Goal: Communication & Community: Share content

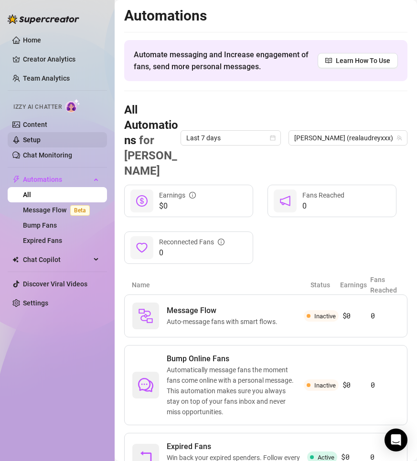
click at [36, 140] on link "Setup" at bounding box center [32, 140] width 18 height 8
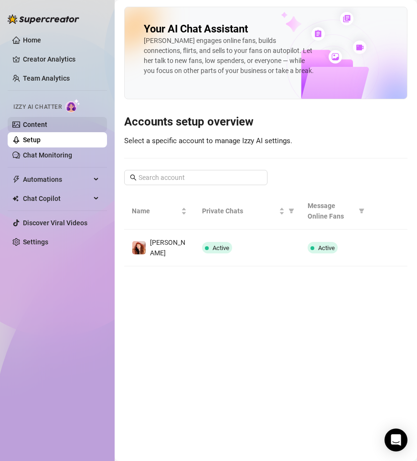
click at [38, 125] on link "Content" at bounding box center [35, 125] width 24 height 8
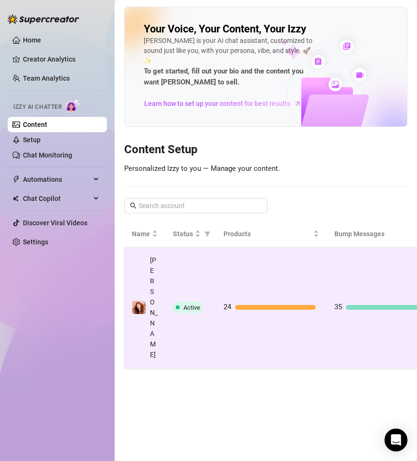
click at [252, 273] on td "24" at bounding box center [271, 307] width 111 height 121
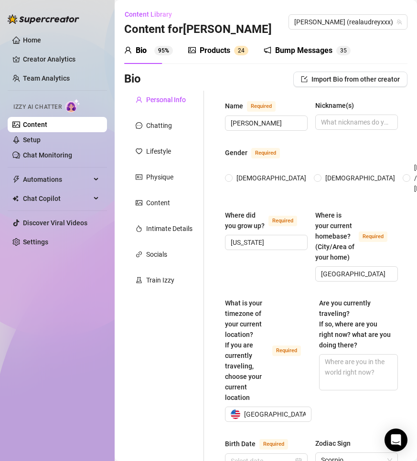
radio input "true"
type input "[DATE]"
click at [270, 48] on icon "notification" at bounding box center [268, 50] width 8 height 8
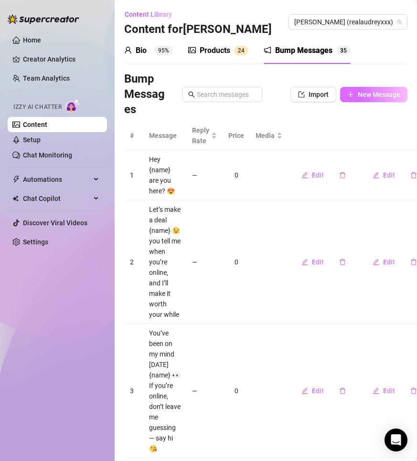
click at [350, 99] on button "New Message" at bounding box center [373, 94] width 67 height 15
type textarea "Type your message here..."
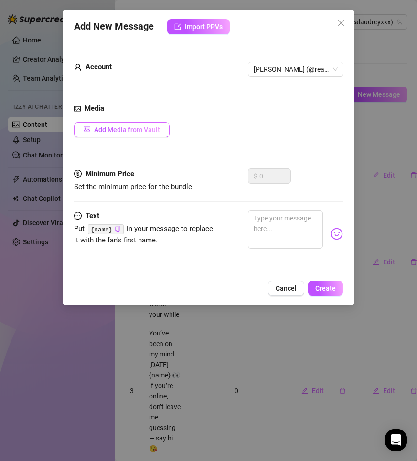
click at [133, 137] on button "Add Media from Vault" at bounding box center [121, 129] width 95 height 15
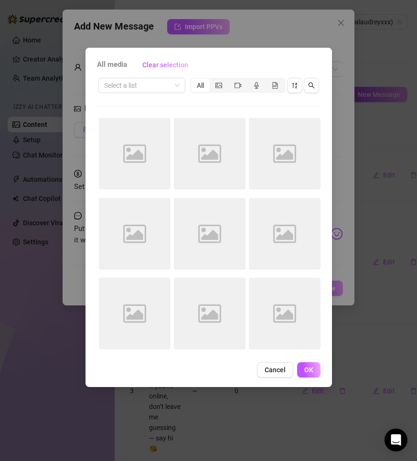
click at [266, 367] on span "Cancel" at bounding box center [274, 370] width 21 height 8
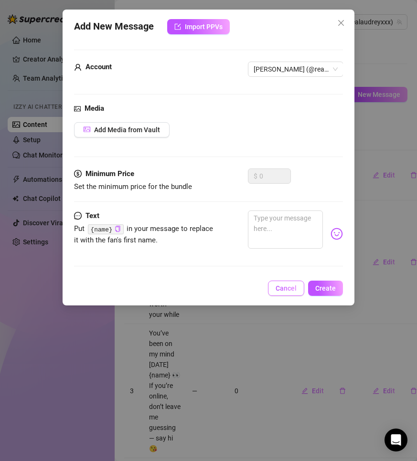
click at [289, 292] on span "Cancel" at bounding box center [285, 289] width 21 height 8
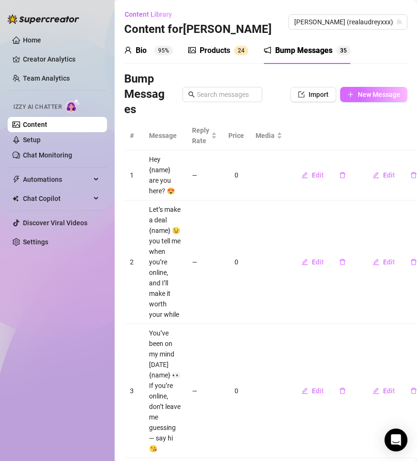
click at [359, 89] on button "New Message" at bounding box center [373, 94] width 67 height 15
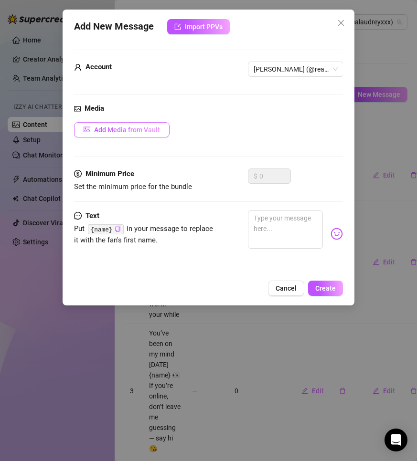
click at [125, 130] on span "Add Media from Vault" at bounding box center [127, 130] width 66 height 8
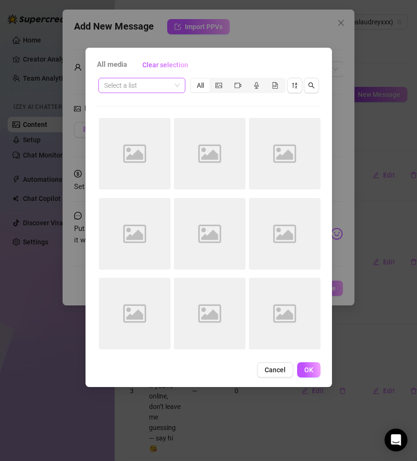
click at [146, 84] on input "search" at bounding box center [137, 85] width 67 height 14
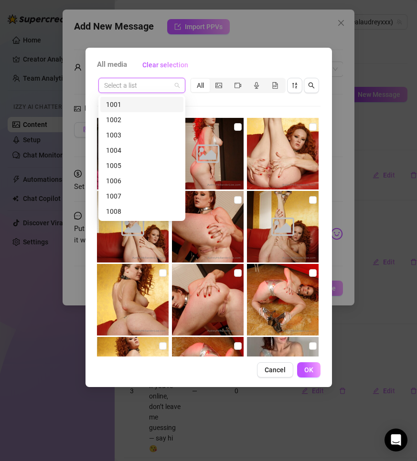
click at [228, 107] on div "Select a list All 00:08 Image placeholder Image placeholder Image placeholder I…" at bounding box center [208, 216] width 223 height 280
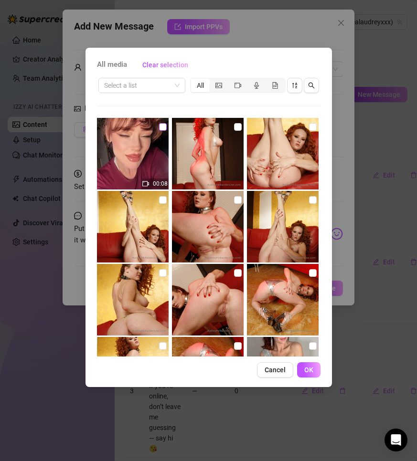
click at [161, 127] on input "checkbox" at bounding box center [163, 127] width 8 height 8
checkbox input "true"
click at [304, 368] on button "OK" at bounding box center [308, 369] width 23 height 15
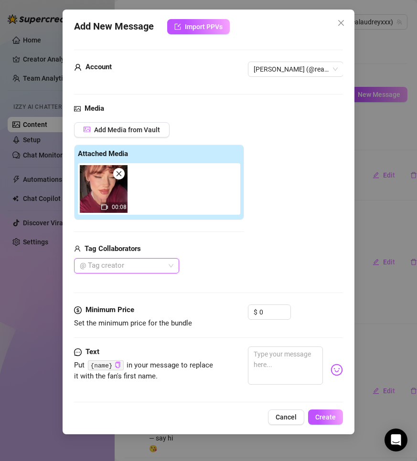
scroll to position [15, 0]
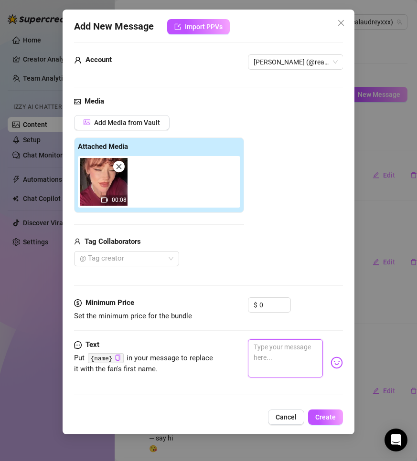
click at [274, 363] on textarea at bounding box center [285, 358] width 75 height 38
type textarea "I"
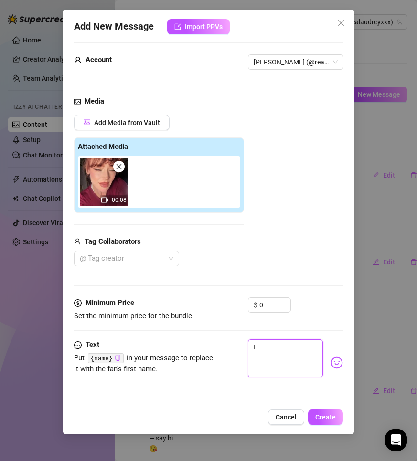
type textarea "I w"
type textarea "I we"
type textarea "I wen"
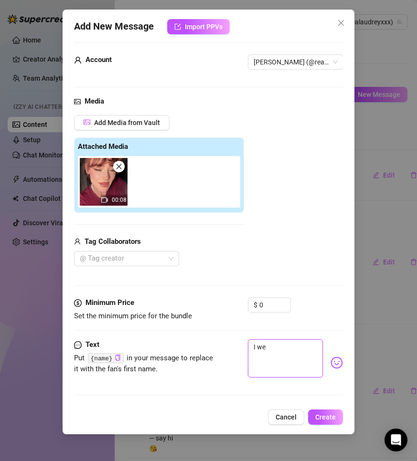
type textarea "I wen"
type textarea "I went"
type textarea "I went t"
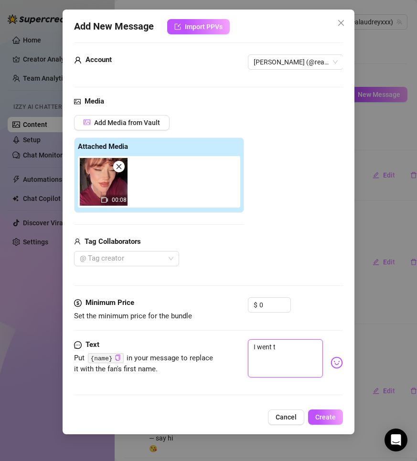
type textarea "I went to"
type textarea "I went to t"
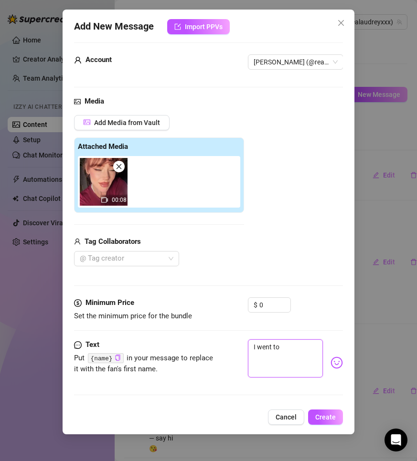
type textarea "I went to t"
type textarea "I went to th"
type textarea "I went to the"
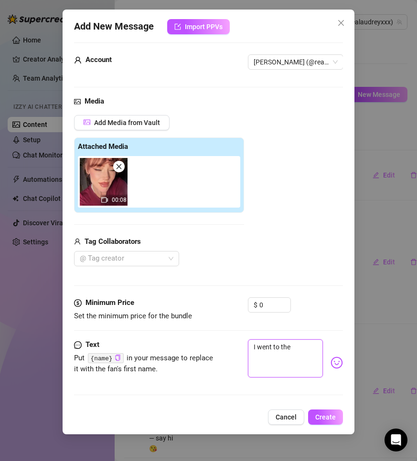
type textarea "I went to the"
type textarea "I went to the f"
type textarea "I went to the fr"
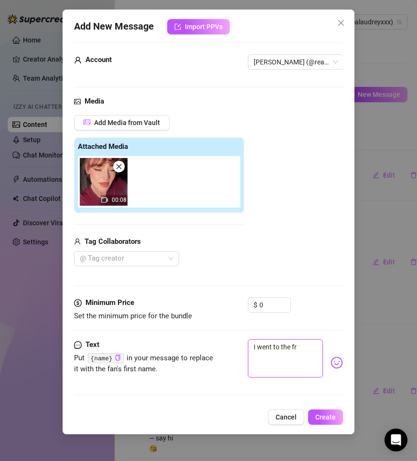
type textarea "I went to the fri"
type textarea "I went to the frid"
type textarea "I went to the fridg"
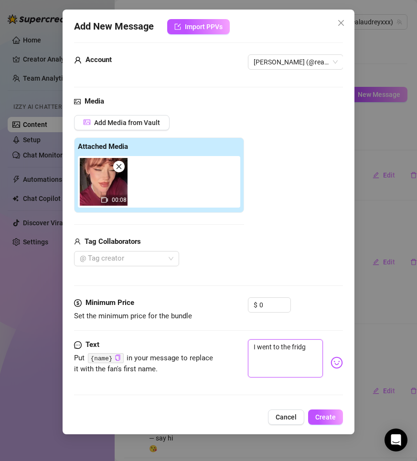
type textarea "I went to the fridge"
type textarea "I went to the fridge t"
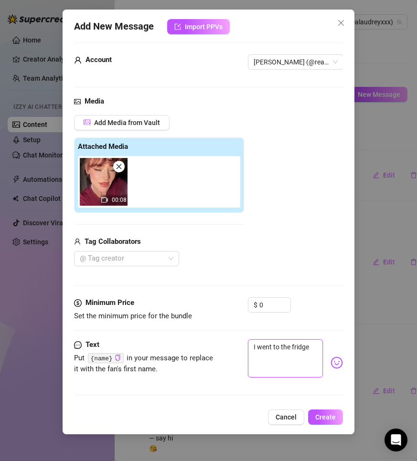
type textarea "I went to the fridge t"
type textarea "I went to the fridge to"
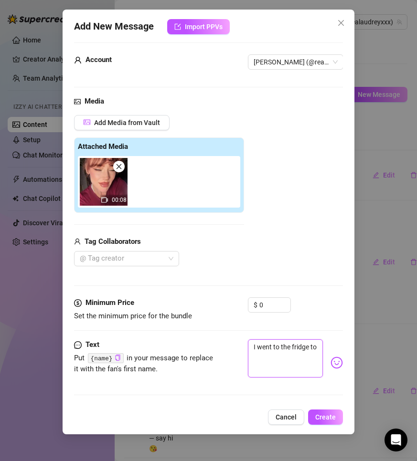
type textarea "I went to the fridge to g"
type textarea "I went to the fridge to ge"
type textarea "I went to the fridge to get"
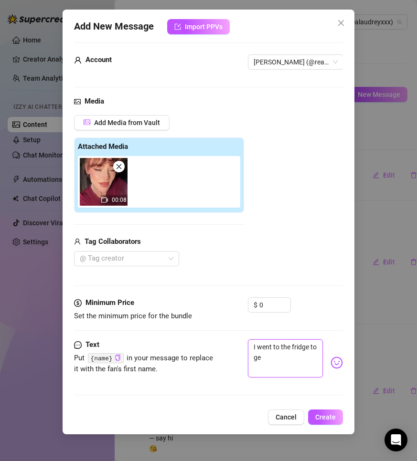
type textarea "I went to the fridge to get"
type textarea "I went to the fridge to get a"
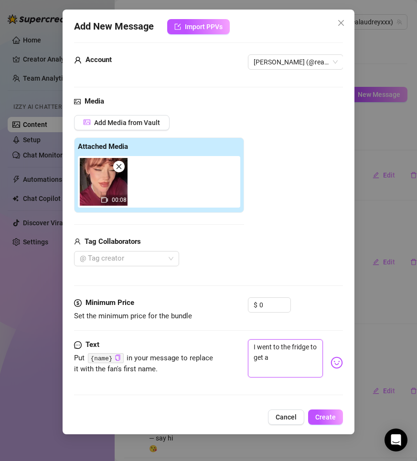
type textarea "I went to the fridge to get a"
type textarea "I went to the fridge to get a s"
type textarea "I went to the fridge to get a sn"
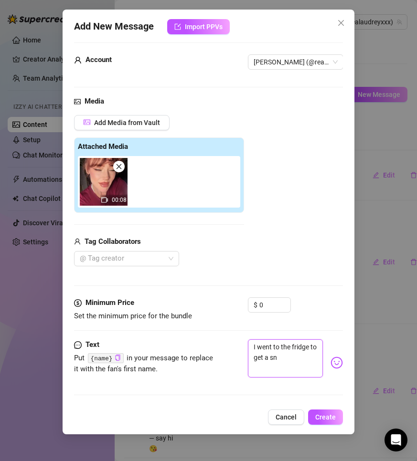
type textarea "I went to the fridge to get a sna"
type textarea "I went to the fridge to get a snac"
type textarea "I went to the fridge to get a snack"
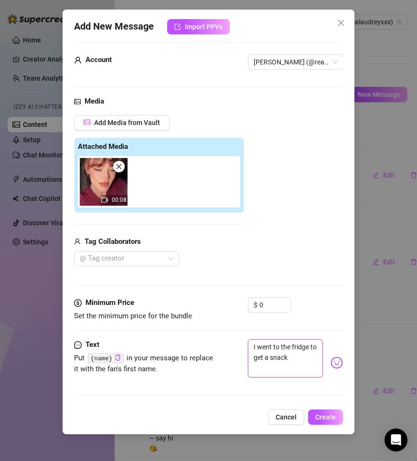
type textarea "I went to the fridge to get a snack"
type textarea "I went to the fridge to get a snack b"
type textarea "I went to the fridge to get a snack bu"
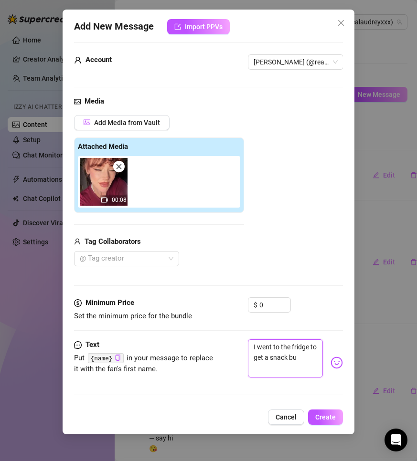
type textarea "I went to the fridge to get a snack but"
type textarea "I went to the fridge to get a snack but y"
type textarea "I went to the fridge to get a snack but yo"
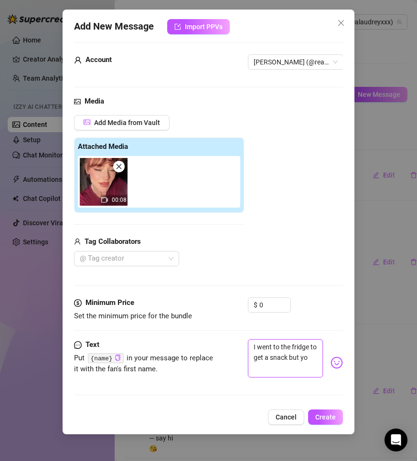
type textarea "I went to the fridge to get a snack but you"
type textarea "I went to the fridge to get a snack but you w"
type textarea "I went to the fridge to get a snack but you we"
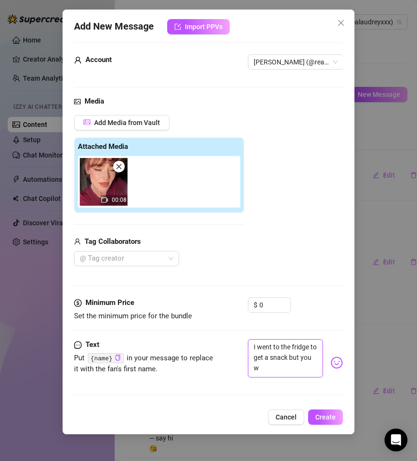
type textarea "I went to the fridge to get a snack but you we"
type textarea "I went to the fridge to get a snack but you wer"
type textarea "I went to the fridge to get a snack but you were"
type textarea "I went to the fridge to get a snack but you weren"
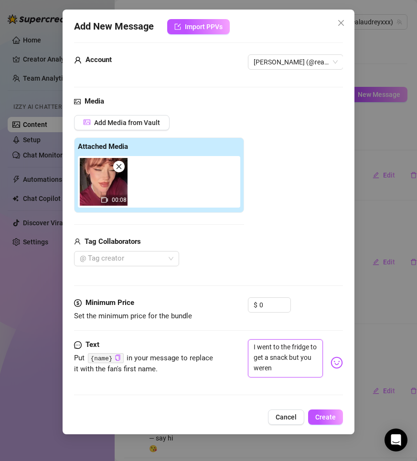
type textarea "I went to the fridge to get a snack but you weren'"
type textarea "I went to the fridge to get a snack but you weren't"
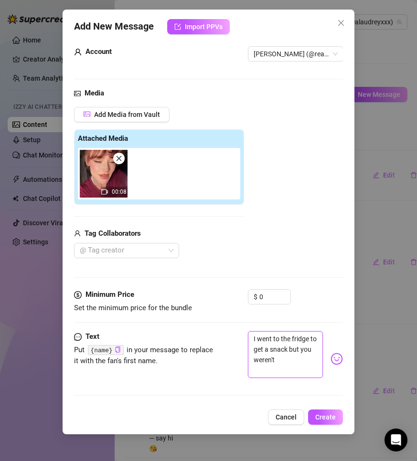
type textarea "I went to the fridge to get a snack but you weren't"
type textarea "I went to the fridge to get a snack but you weren't t"
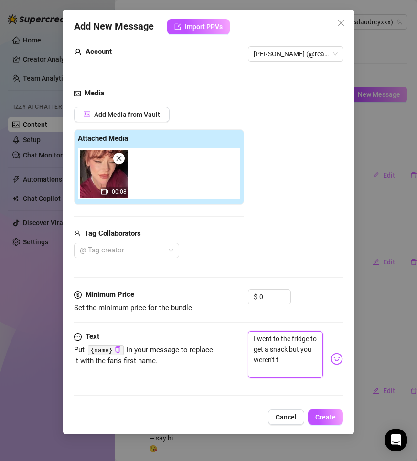
type textarea "I went to the fridge to get a snack but you weren't th"
type textarea "I went to the fridge to get a snack but you weren't the"
type textarea "I went to the fridge to get a snack but you weren't ther"
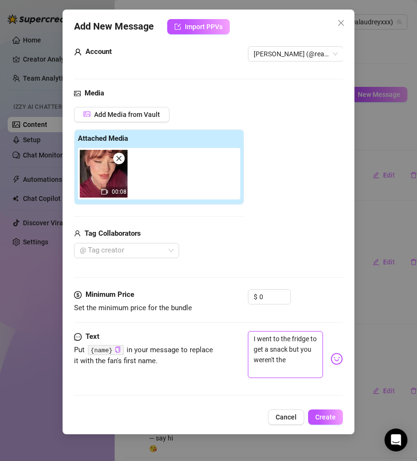
type textarea "I went to the fridge to get a snack but you weren't ther"
type textarea "I went to the fridge to get a snack but you weren't there"
type textarea "I went to the fridge to get a snack but you weren't there."
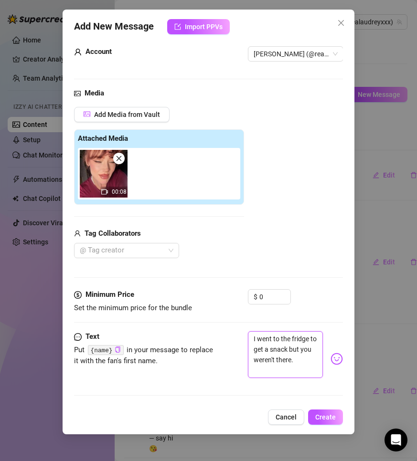
type textarea "I went to the fridge to get a snack but you weren't there."
click at [330, 360] on img at bounding box center [336, 359] width 12 height 12
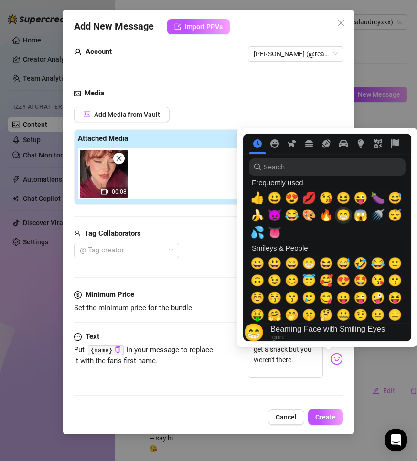
click at [344, 217] on span "😁" at bounding box center [343, 215] width 14 height 13
type textarea "I went to the fridge to get a snack but you weren't there. 😁"
click at [205, 337] on div "Text" at bounding box center [145, 336] width 143 height 11
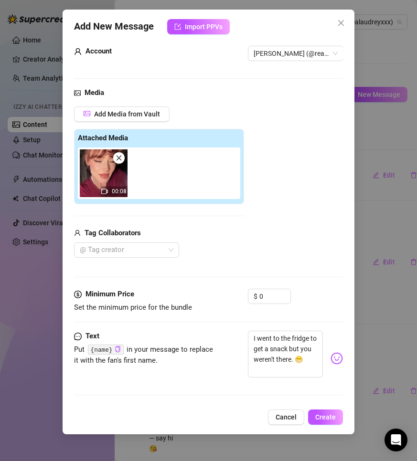
scroll to position [24, 0]
click at [325, 417] on span "Create" at bounding box center [325, 417] width 21 height 8
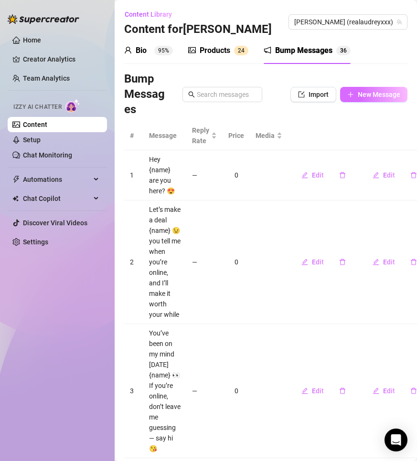
click at [347, 91] on icon "plus" at bounding box center [350, 94] width 7 height 7
type textarea "Type your message here..."
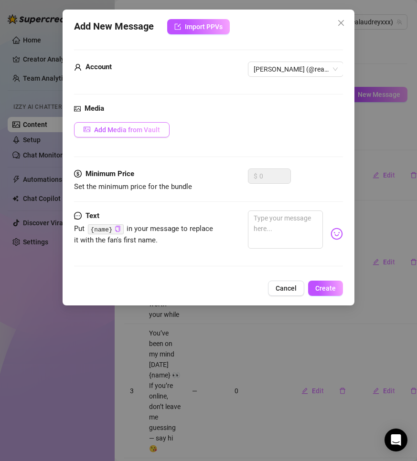
click at [115, 135] on button "Add Media from Vault" at bounding box center [121, 129] width 95 height 15
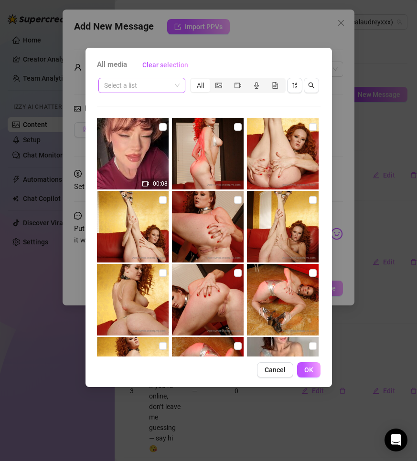
click at [171, 86] on span at bounding box center [141, 85] width 75 height 14
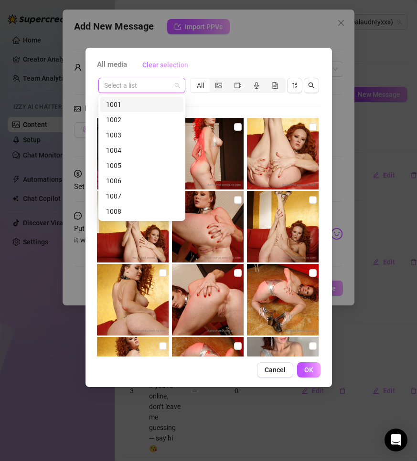
click at [187, 64] on button "Clear selection" at bounding box center [165, 64] width 61 height 15
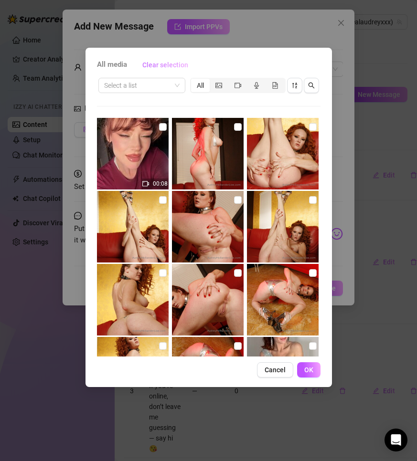
click at [177, 65] on span "Clear selection" at bounding box center [165, 65] width 46 height 8
click at [295, 84] on icon "sort-descending" at bounding box center [294, 85] width 7 height 7
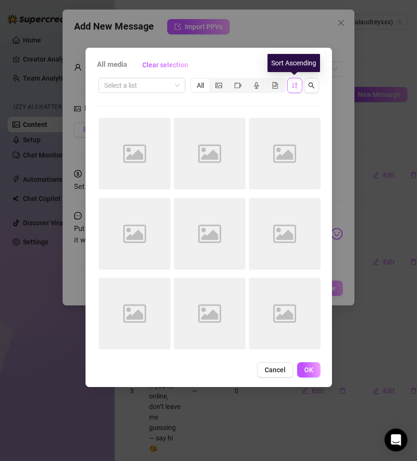
click at [295, 84] on icon "sort-ascending" at bounding box center [294, 85] width 7 height 7
click at [120, 88] on input "search" at bounding box center [137, 85] width 67 height 14
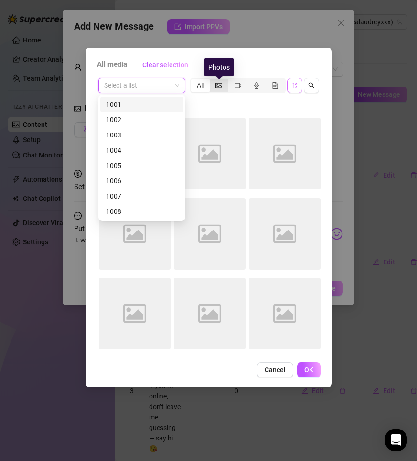
click at [220, 83] on icon "picture" at bounding box center [218, 85] width 7 height 7
click at [212, 80] on input "segmented control" at bounding box center [212, 80] width 0 height 0
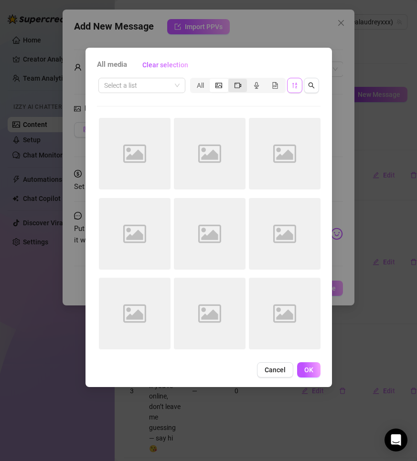
click at [234, 83] on icon "video-camera" at bounding box center [237, 85] width 7 height 7
click at [231, 80] on input "segmented control" at bounding box center [231, 80] width 0 height 0
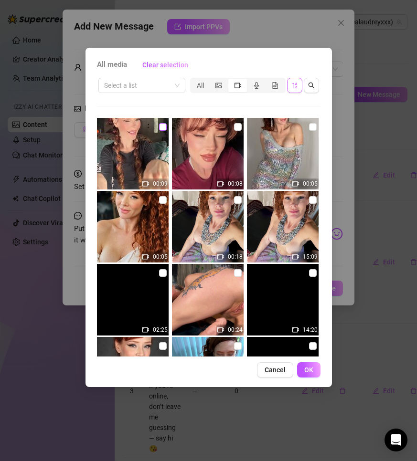
click at [161, 126] on input "checkbox" at bounding box center [163, 127] width 8 height 8
checkbox input "true"
click at [300, 365] on button "OK" at bounding box center [308, 369] width 23 height 15
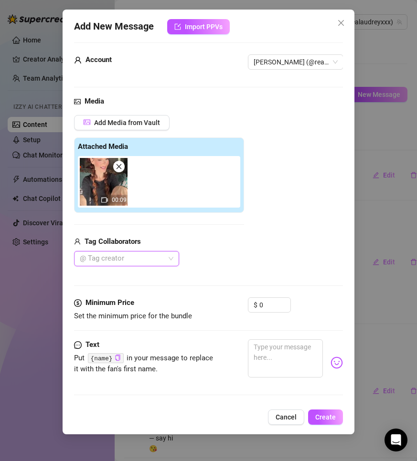
scroll to position [15, 0]
click at [298, 328] on div "Minimum Price Set the minimum price for the bundle $ 0" at bounding box center [208, 318] width 269 height 42
click at [299, 356] on textarea at bounding box center [285, 358] width 75 height 38
type textarea "H"
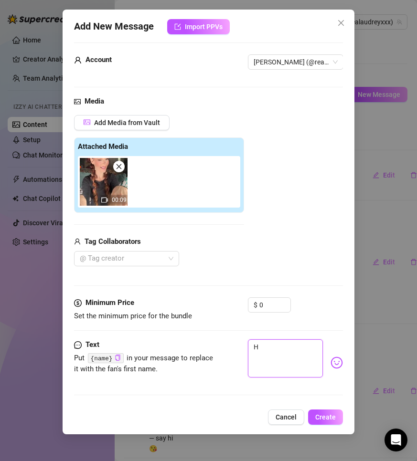
type textarea "Ha"
type textarea "Had"
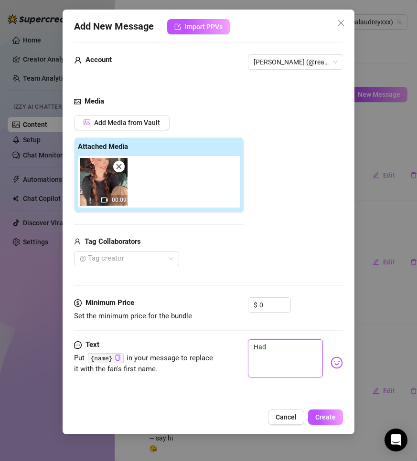
type textarea "Had"
type textarea "Had t"
type textarea "Had to"
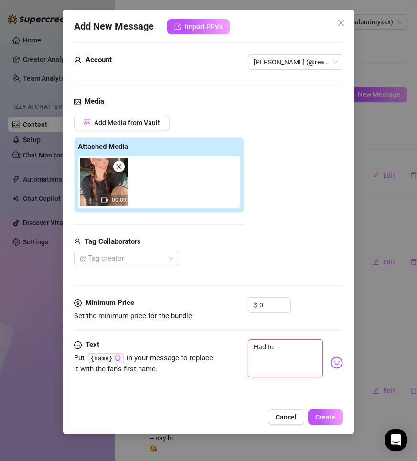
type textarea "Had to"
type textarea "Had to t"
type textarea "Had to tr"
type textarea "Had to try"
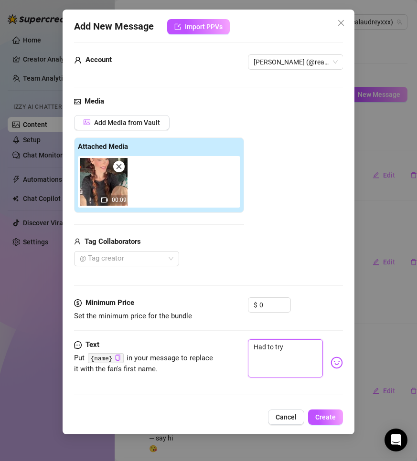
type textarea "Had to try"
type textarea "Had to try a"
type textarea "Had to try an"
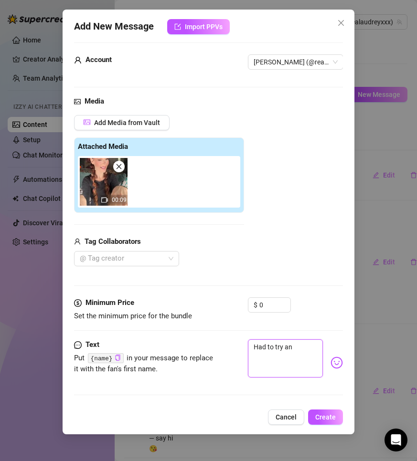
type textarea "Had to try and"
type textarea "Had to try and m"
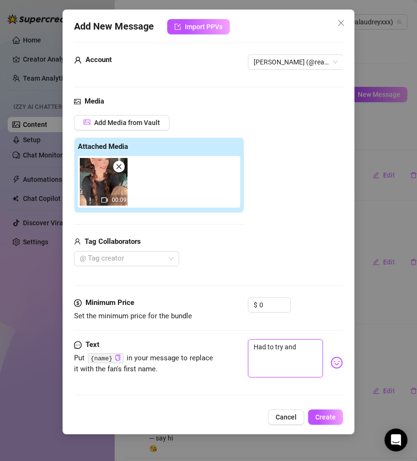
type textarea "Had to try and m"
type textarea "Had to try and ma"
type textarea "Had to try and mak"
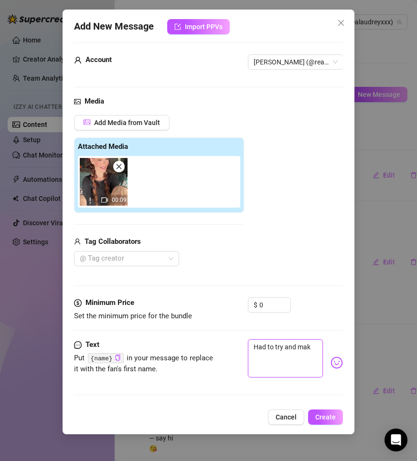
type textarea "Had to try and make"
type textarea "Had to try and make y"
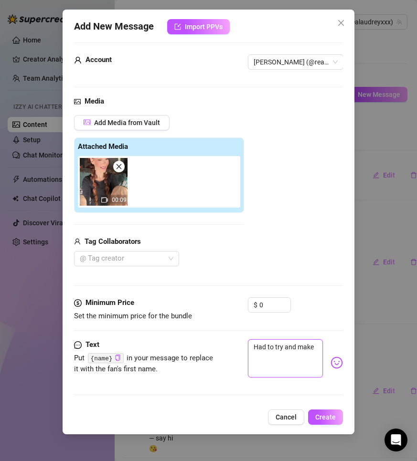
type textarea "Had to try and make y"
type textarea "Had to try and make yo"
type textarea "Had to try and make you"
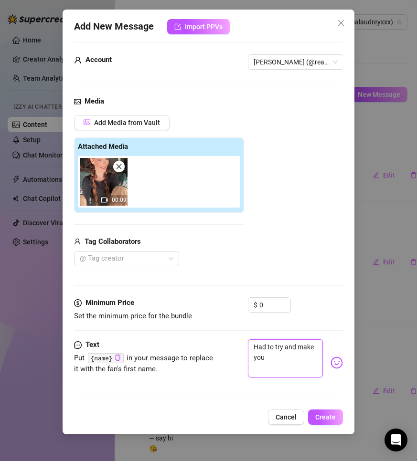
type textarea "Had to try and make you"
type textarea "Had to try and make you s"
type textarea "Had to try and make you sm"
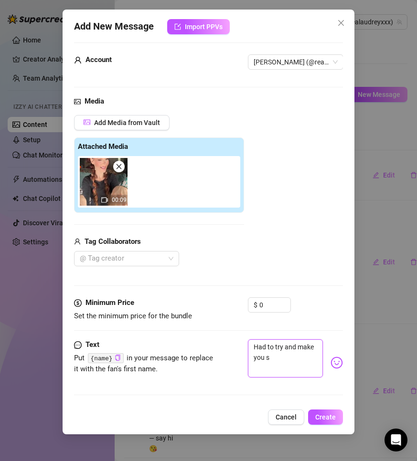
type textarea "Had to try and make you sm"
type textarea "Had to try and make you smi"
type textarea "Had to try and make you smil"
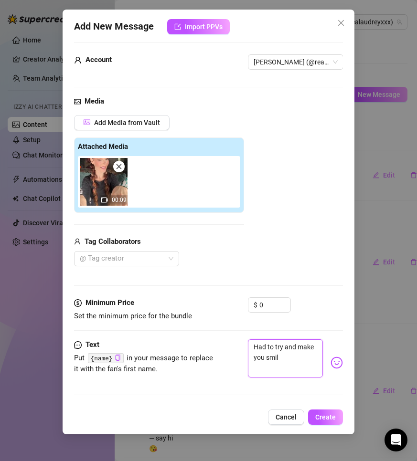
type textarea "Had to try and make you smile"
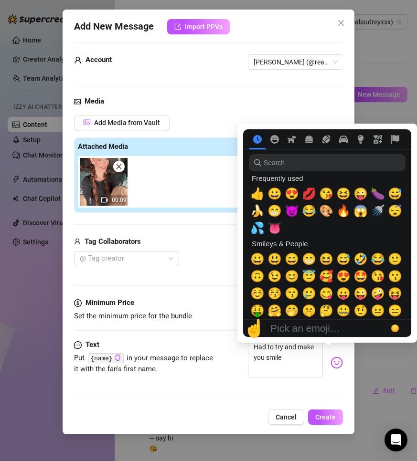
click at [330, 357] on img at bounding box center [336, 363] width 12 height 12
click at [307, 259] on span "😁" at bounding box center [309, 259] width 14 height 13
type textarea "Had to try and make you smile 😁"
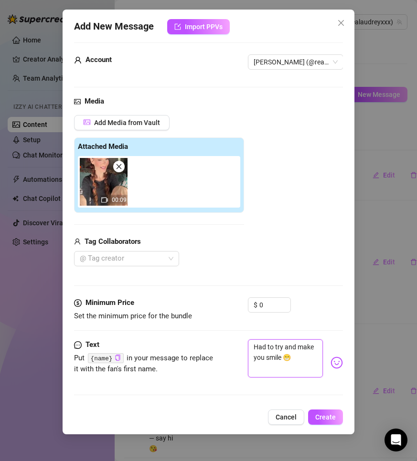
type textarea "Had to try and make you smile 😁"
click at [207, 354] on span "Put {name} in your message to replace it with the fan's first name." at bounding box center [143, 364] width 139 height 20
click at [327, 418] on span "Create" at bounding box center [325, 417] width 21 height 8
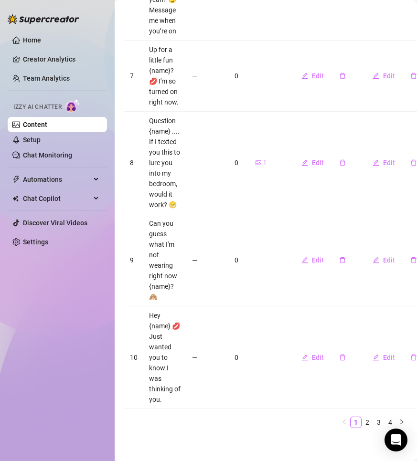
scroll to position [842, 0]
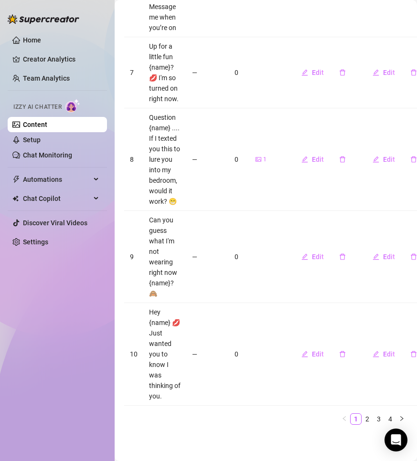
drag, startPoint x: 382, startPoint y: 411, endPoint x: 283, endPoint y: 402, distance: 99.7
click at [385, 414] on link "4" at bounding box center [390, 419] width 11 height 11
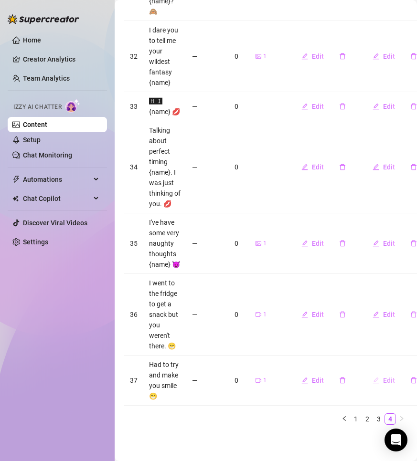
click at [393, 377] on span "Edit" at bounding box center [389, 381] width 12 height 8
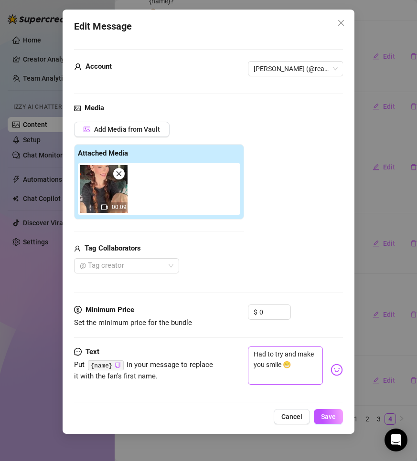
scroll to position [15, 0]
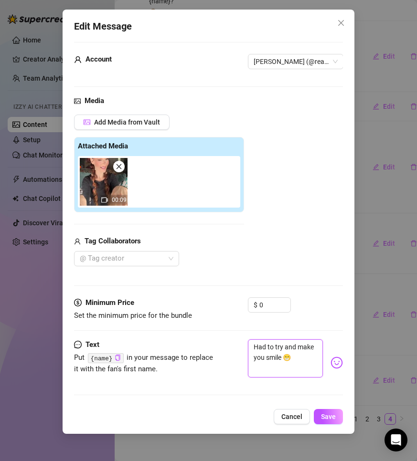
click at [283, 355] on textarea "Had to try and make you smile 😁" at bounding box center [285, 358] width 75 height 38
type textarea "Had to try and make you smile 😁"
type textarea "Had to try and make you smile 😁 D"
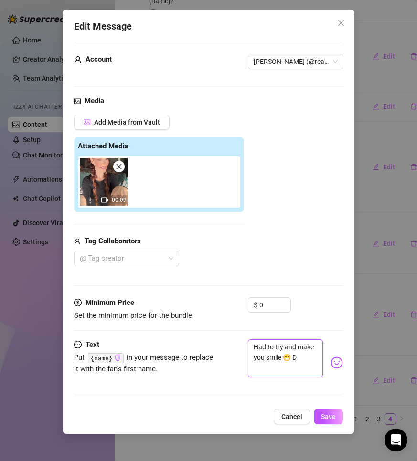
type textarea "Had to try and make you smile 😁 Di"
type textarea "Had to try and make you smile 😁 Did"
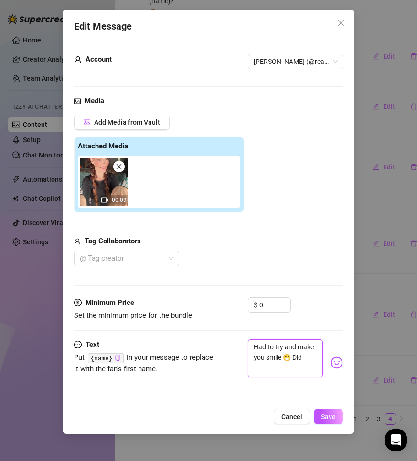
type textarea "Had to try and make you smile 😁 Did"
type textarea "Had to try and make you smile 😁 Did i"
type textarea "Had to try and make you smile 😁 Did it"
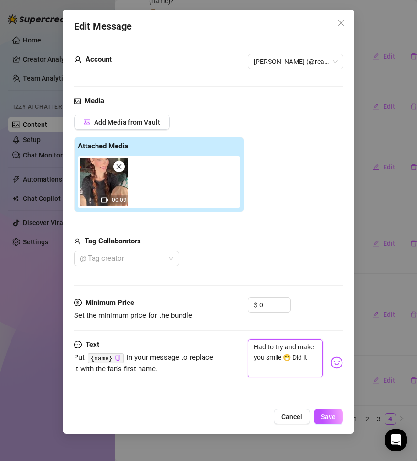
type textarea "Had to try and make you smile 😁 Did it"
type textarea "Had to try and make you smile 😁 Did it w"
type textarea "Had to try and make you smile 😁 Did it wo"
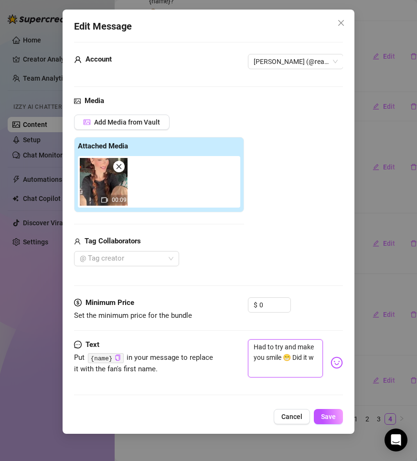
type textarea "Had to try and make you smile 😁 Did it wo"
type textarea "Had to try and make you smile 😁 Did it wor"
type textarea "Had to try and make you smile 😁 Did it work"
type textarea "Had to try and make you smile 😁 Did it work?"
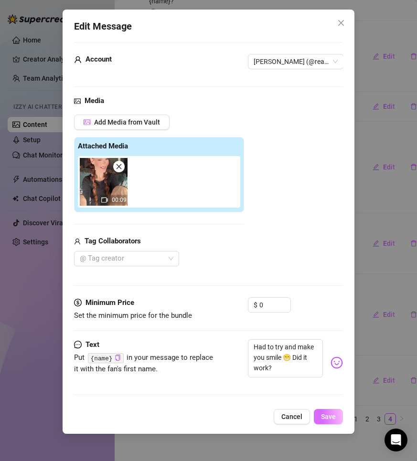
click at [327, 422] on button "Save" at bounding box center [328, 416] width 29 height 15
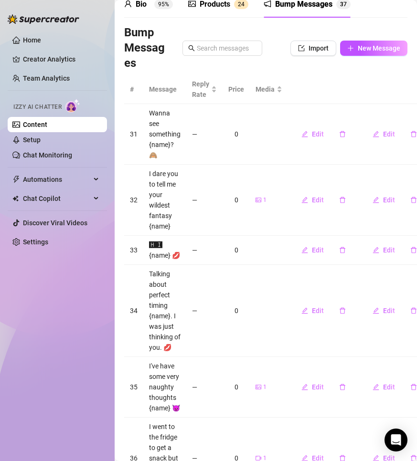
scroll to position [0, 0]
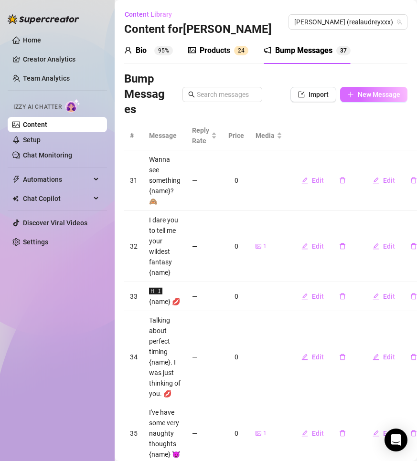
click at [370, 92] on span "New Message" at bounding box center [379, 95] width 42 height 8
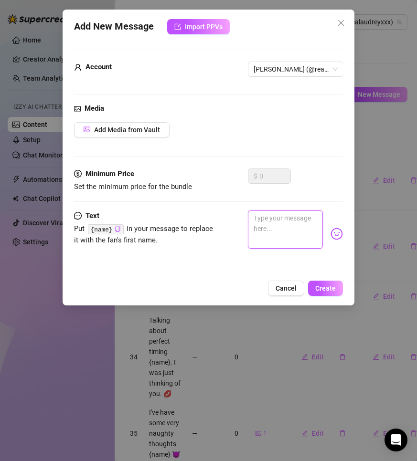
click at [256, 211] on textarea at bounding box center [285, 230] width 75 height 38
type textarea "Y"
type textarea "Yo"
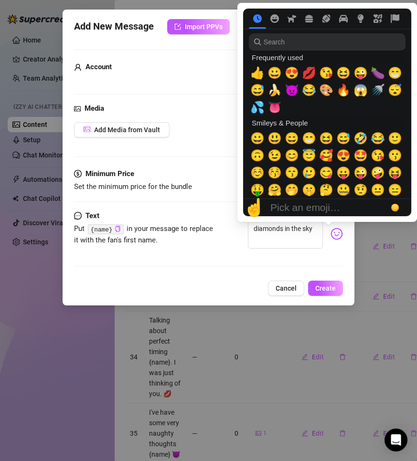
click at [331, 231] on img at bounding box center [336, 234] width 12 height 12
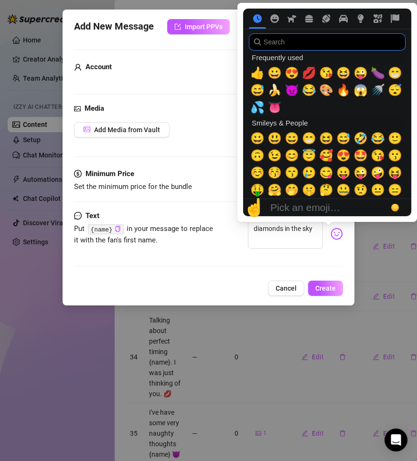
click at [281, 37] on input "search" at bounding box center [327, 41] width 157 height 17
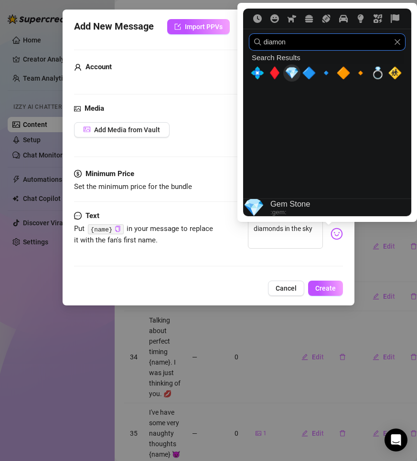
click at [292, 78] on span "💎" at bounding box center [292, 72] width 14 height 13
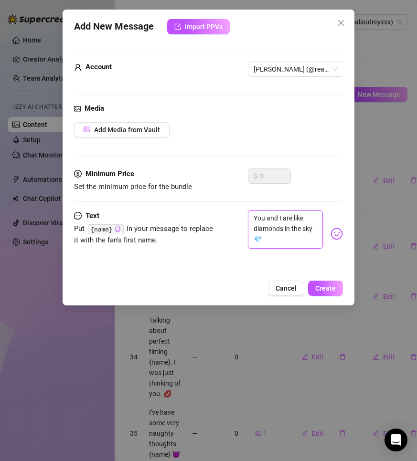
click at [279, 236] on textarea "You and I are like diamonds in the sky 💎" at bounding box center [285, 230] width 75 height 38
drag, startPoint x: 282, startPoint y: 237, endPoint x: 266, endPoint y: 237, distance: 16.2
click at [266, 237] on textarea "You and I are like diamonds in the sky 💎" at bounding box center [285, 230] width 75 height 38
paste textarea "💎"
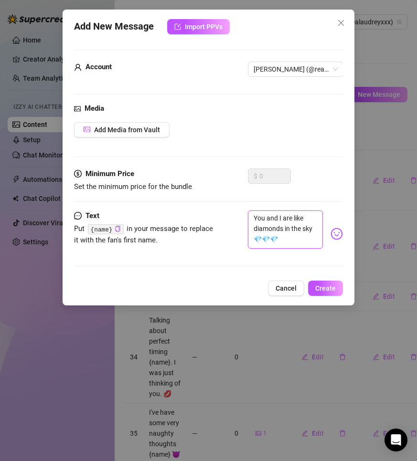
paste textarea "💎"
click at [107, 124] on button "Add Media from Vault" at bounding box center [121, 129] width 95 height 15
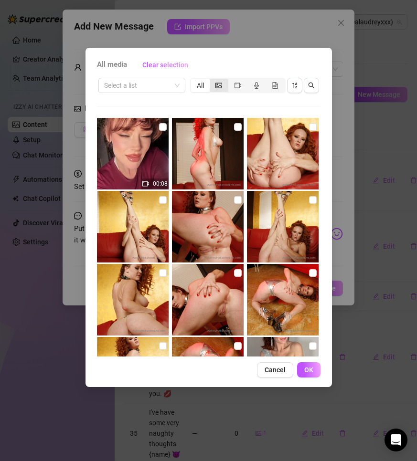
click at [218, 86] on icon "picture" at bounding box center [218, 85] width 7 height 7
click at [212, 80] on input "segmented control" at bounding box center [212, 80] width 0 height 0
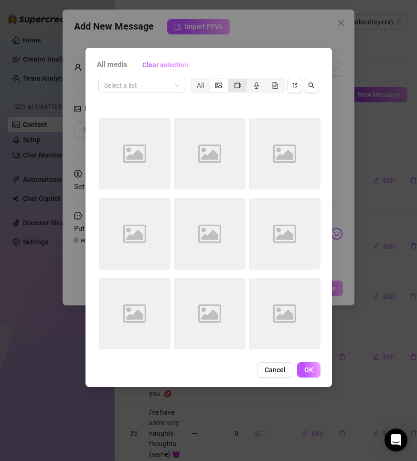
click at [233, 86] on div "segmented control" at bounding box center [237, 85] width 19 height 13
click at [231, 80] on input "segmented control" at bounding box center [231, 80] width 0 height 0
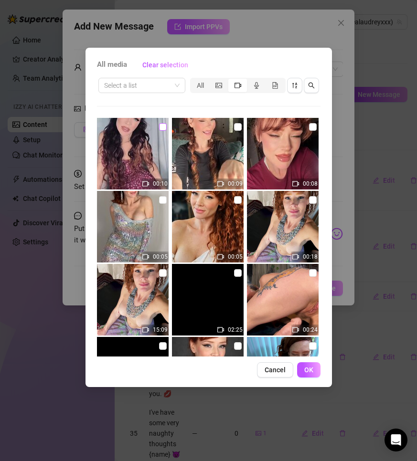
click at [159, 129] on input "checkbox" at bounding box center [163, 127] width 8 height 8
click at [309, 368] on span "OK" at bounding box center [308, 370] width 9 height 8
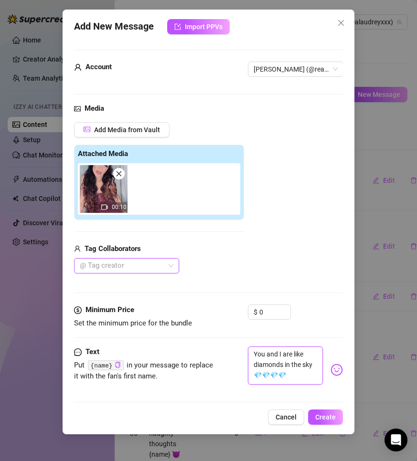
click at [305, 370] on textarea "You and I are like diamonds in the sky 💎💎💎💎" at bounding box center [285, 366] width 75 height 38
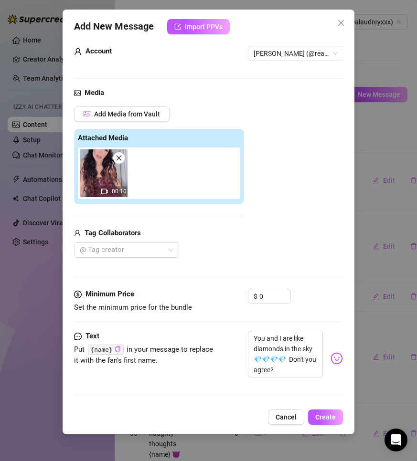
scroll to position [24, 0]
click at [328, 414] on span "Create" at bounding box center [325, 417] width 21 height 8
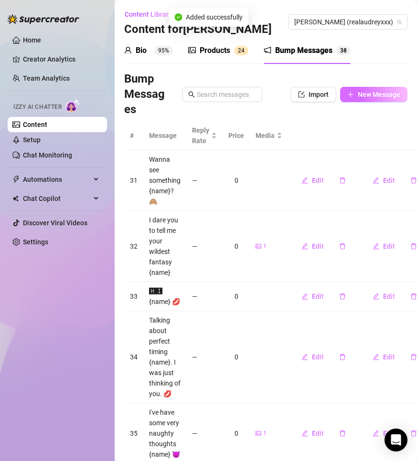
click at [359, 91] on span "New Message" at bounding box center [379, 95] width 42 height 8
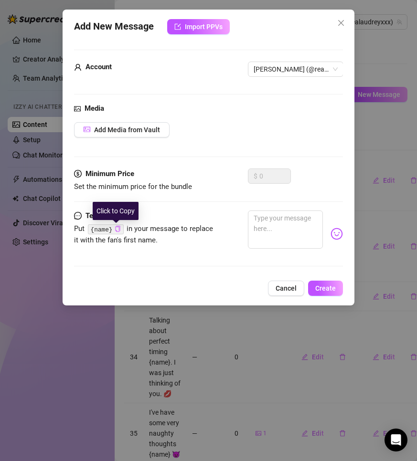
click at [117, 231] on icon "copy" at bounding box center [117, 229] width 5 height 6
click at [283, 227] on textarea at bounding box center [285, 230] width 75 height 38
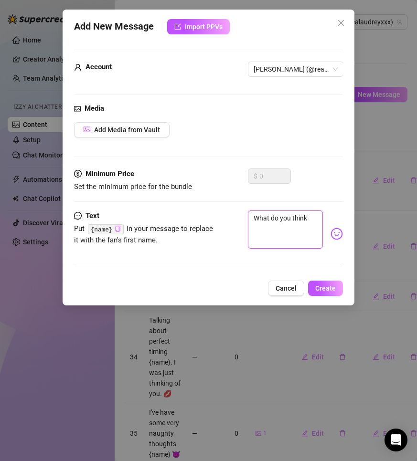
paste textarea "{name}"
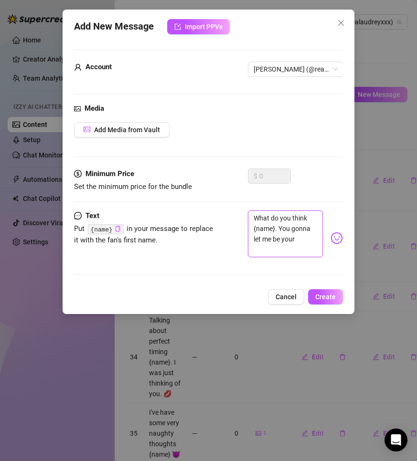
scroll to position [0, 0]
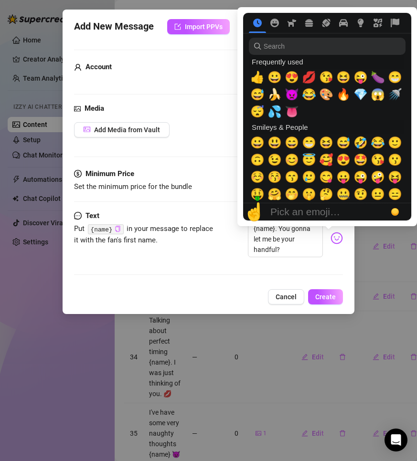
click at [331, 233] on img at bounding box center [336, 238] width 12 height 12
click at [285, 73] on span "😍" at bounding box center [292, 77] width 14 height 13
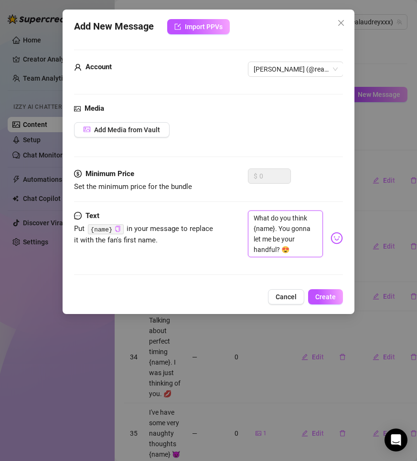
click at [266, 246] on textarea "What do you think {name}. You gonna let me be your handful? 😍" at bounding box center [285, 234] width 75 height 47
click at [117, 129] on span "Add Media from Vault" at bounding box center [127, 130] width 66 height 8
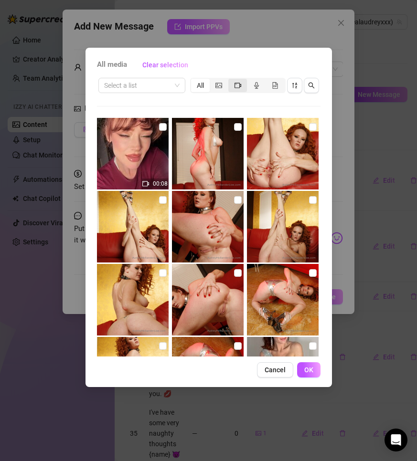
click at [233, 82] on div "segmented control" at bounding box center [237, 85] width 19 height 13
click at [231, 80] on input "segmented control" at bounding box center [231, 80] width 0 height 0
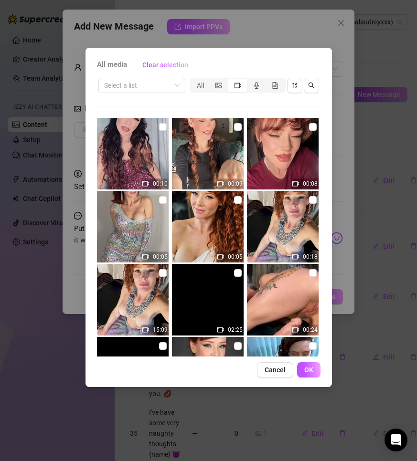
click at [123, 170] on img at bounding box center [133, 154] width 72 height 72
click at [255, 86] on icon "audio" at bounding box center [256, 85] width 5 height 7
click at [249, 80] on input "segmented control" at bounding box center [249, 80] width 0 height 0
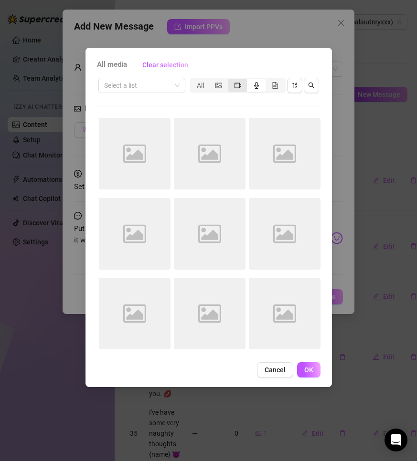
click at [235, 87] on icon "video-camera" at bounding box center [237, 85] width 7 height 7
click at [231, 80] on input "segmented control" at bounding box center [231, 80] width 0 height 0
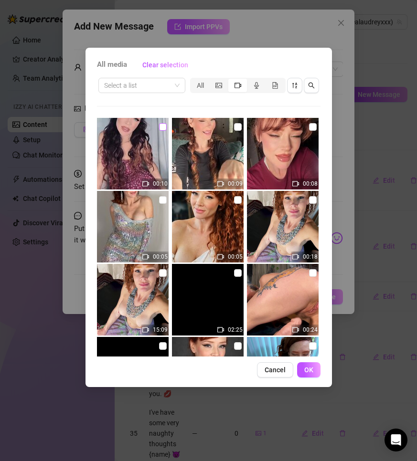
click at [163, 126] on input "checkbox" at bounding box center [163, 127] width 8 height 8
click at [313, 377] on button "OK" at bounding box center [308, 369] width 23 height 15
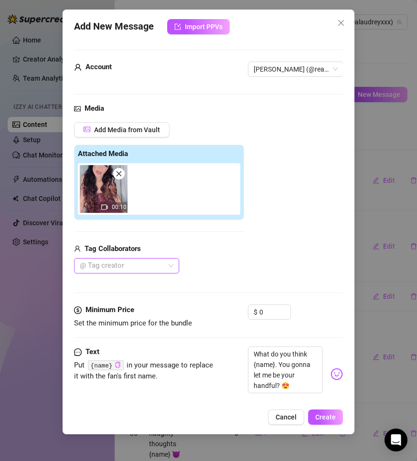
click at [113, 196] on img at bounding box center [104, 189] width 48 height 48
click at [114, 196] on img at bounding box center [104, 189] width 48 height 48
click at [105, 130] on span "Add Media from Vault" at bounding box center [127, 130] width 66 height 8
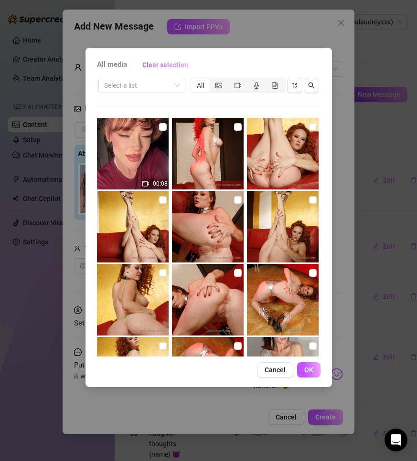
drag, startPoint x: 266, startPoint y: 371, endPoint x: 111, endPoint y: 294, distance: 173.3
click at [265, 371] on span "Cancel" at bounding box center [274, 370] width 21 height 8
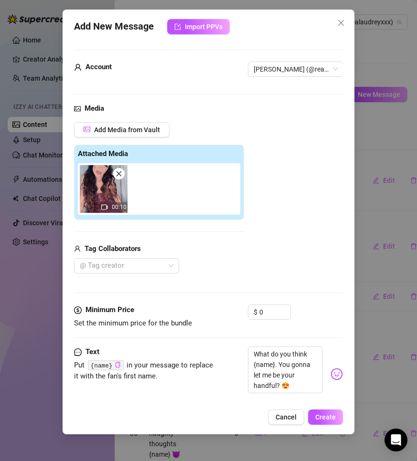
click at [118, 181] on img at bounding box center [104, 189] width 48 height 48
click at [126, 177] on img at bounding box center [104, 189] width 48 height 48
click at [121, 177] on icon "close" at bounding box center [119, 173] width 7 height 7
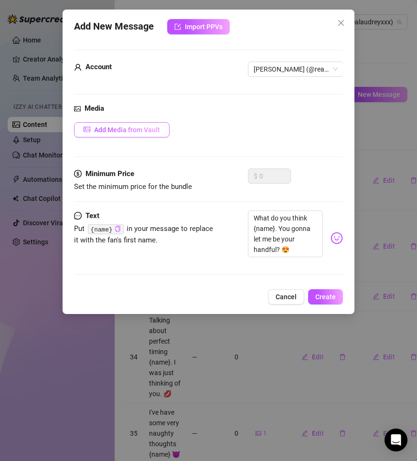
click at [117, 136] on button "Add Media from Vault" at bounding box center [121, 129] width 95 height 15
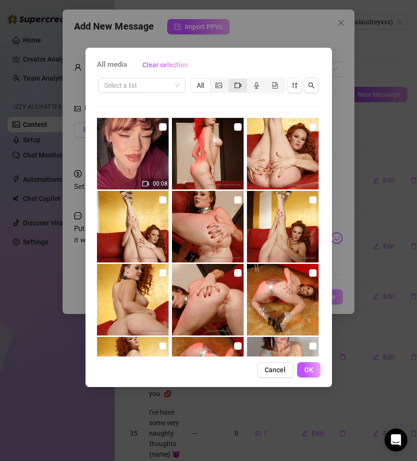
click at [233, 89] on div "segmented control" at bounding box center [237, 85] width 19 height 13
click at [231, 80] on input "segmented control" at bounding box center [231, 80] width 0 height 0
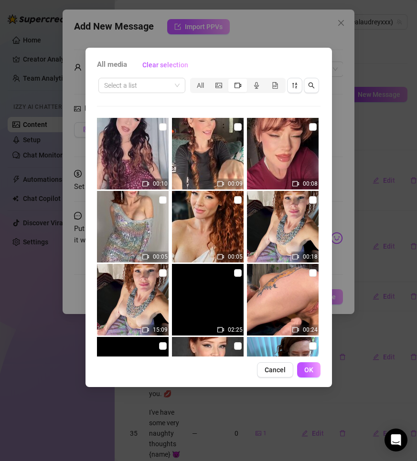
click at [146, 136] on img at bounding box center [133, 154] width 72 height 72
click at [252, 84] on div "segmented control" at bounding box center [256, 85] width 19 height 13
click at [249, 80] on input "segmented control" at bounding box center [249, 80] width 0 height 0
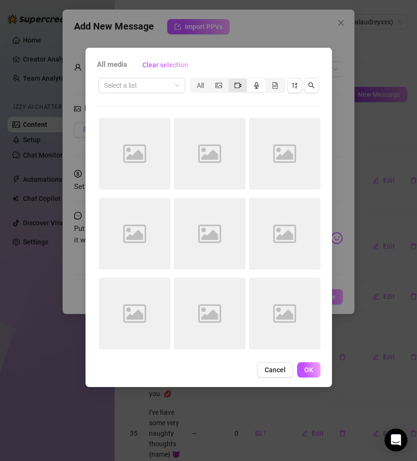
click at [240, 84] on icon "video-camera" at bounding box center [237, 85] width 7 height 5
click at [231, 80] on input "segmented control" at bounding box center [231, 80] width 0 height 0
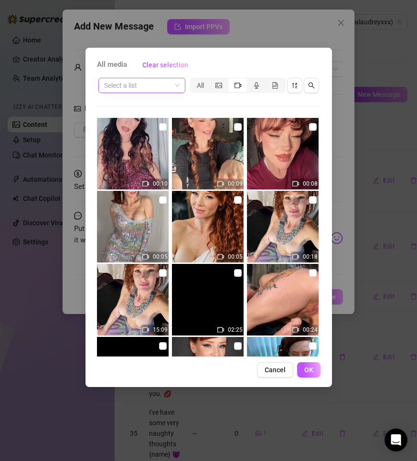
click at [136, 81] on input "search" at bounding box center [137, 85] width 67 height 14
click at [140, 76] on div "Select a list All" at bounding box center [208, 85] width 223 height 18
drag, startPoint x: 276, startPoint y: 373, endPoint x: 253, endPoint y: 360, distance: 26.3
click at [275, 373] on span "Cancel" at bounding box center [274, 370] width 21 height 8
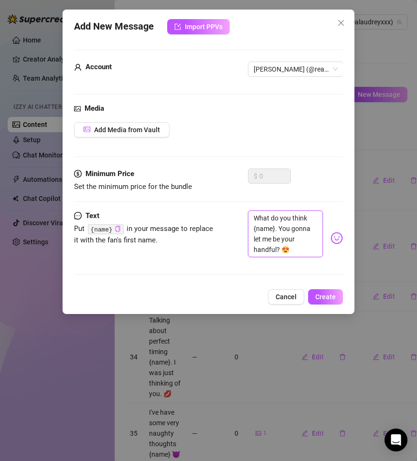
drag, startPoint x: 270, startPoint y: 234, endPoint x: 280, endPoint y: 249, distance: 17.9
click at [270, 234] on textarea "What do you think {name}. You gonna let me be your handful? 😍" at bounding box center [285, 234] width 75 height 47
click at [275, 305] on button "Cancel" at bounding box center [286, 296] width 36 height 15
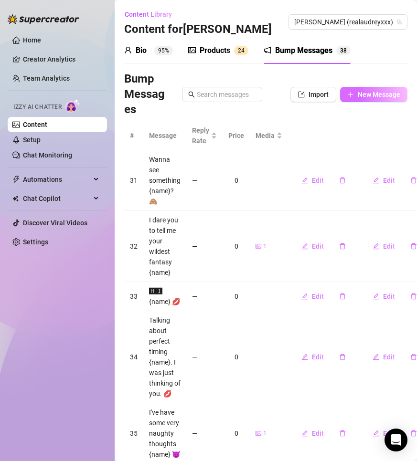
click at [347, 100] on button "New Message" at bounding box center [373, 94] width 67 height 15
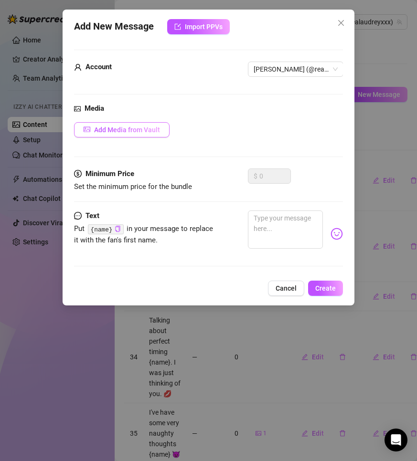
click at [130, 133] on span "Add Media from Vault" at bounding box center [127, 130] width 66 height 8
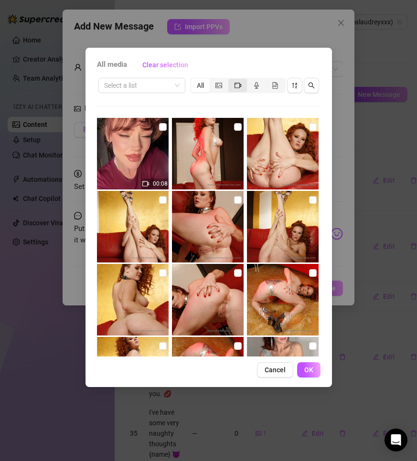
click at [232, 90] on div "segmented control" at bounding box center [237, 85] width 19 height 13
click at [231, 80] on input "segmented control" at bounding box center [231, 80] width 0 height 0
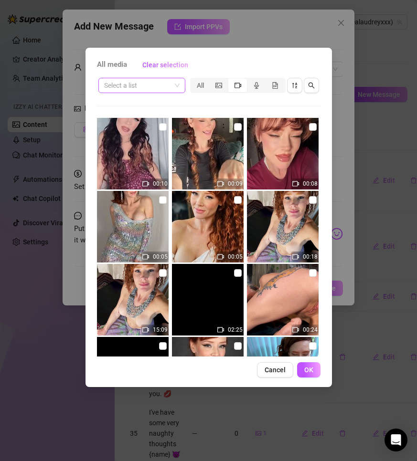
click at [151, 80] on input "search" at bounding box center [137, 85] width 67 height 14
click at [289, 89] on button "button" at bounding box center [294, 85] width 15 height 15
click at [257, 85] on icon "audio" at bounding box center [256, 85] width 7 height 7
click at [249, 80] on input "segmented control" at bounding box center [249, 80] width 0 height 0
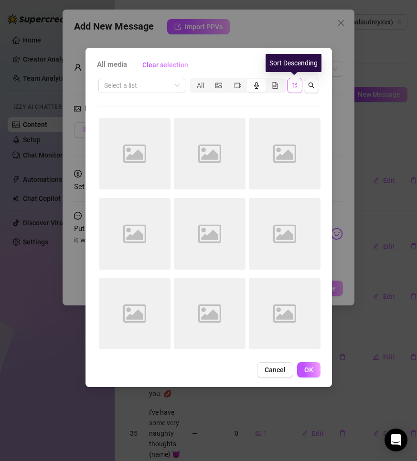
click at [296, 85] on icon "sort-descending" at bounding box center [294, 86] width 5 height 6
click at [234, 84] on icon "video-camera" at bounding box center [237, 85] width 7 height 5
click at [231, 80] on input "segmented control" at bounding box center [231, 80] width 0 height 0
click at [289, 88] on button "button" at bounding box center [294, 85] width 15 height 15
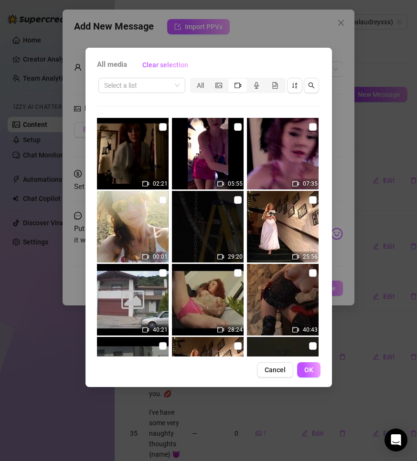
drag, startPoint x: 287, startPoint y: 93, endPoint x: 293, endPoint y: 88, distance: 7.4
click at [288, 93] on div "Select a list All" at bounding box center [208, 85] width 223 height 18
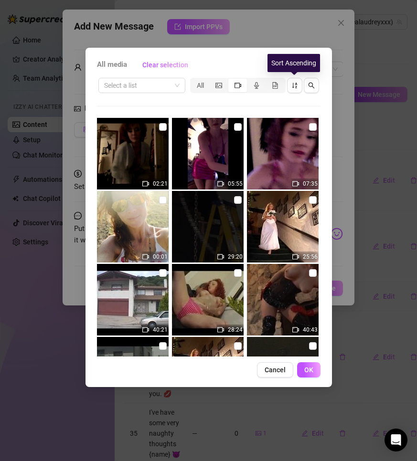
click at [293, 88] on icon "sort-ascending" at bounding box center [294, 86] width 5 height 6
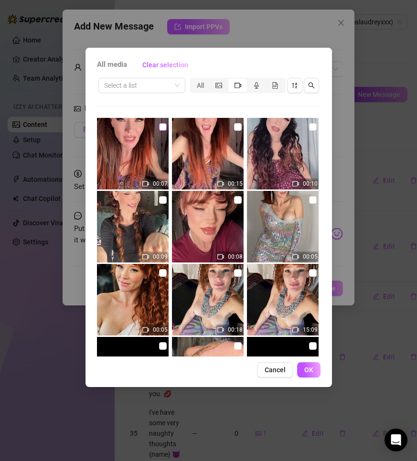
click at [159, 125] on input "checkbox" at bounding box center [163, 127] width 8 height 8
click at [313, 364] on button "OK" at bounding box center [308, 369] width 23 height 15
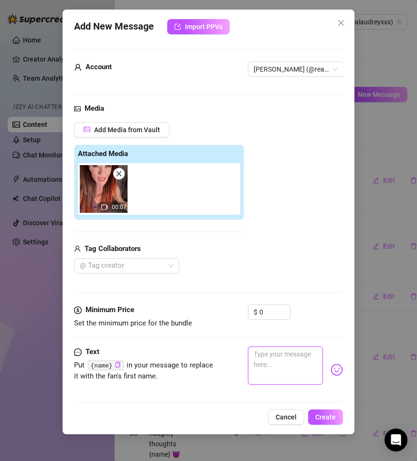
click at [296, 378] on textarea at bounding box center [285, 366] width 75 height 38
paste textarea "What do you think {name}. You gonna let me be your handful? 😍"
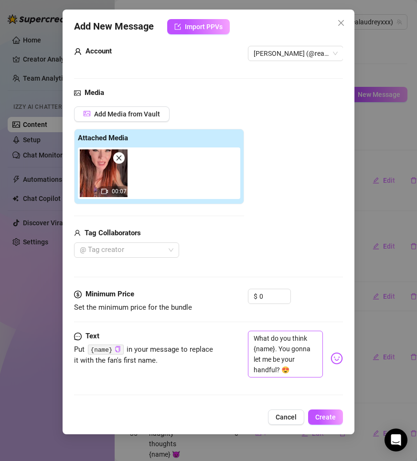
scroll to position [24, 0]
click at [330, 417] on span "Create" at bounding box center [325, 417] width 21 height 8
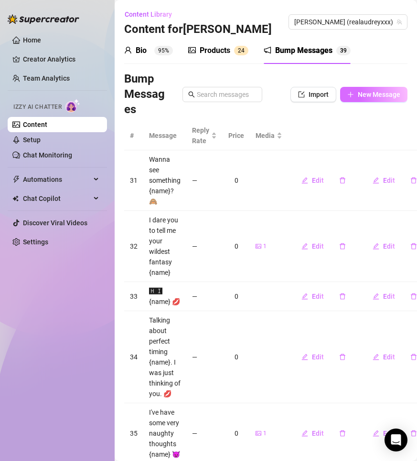
click at [373, 97] on span "New Message" at bounding box center [379, 95] width 42 height 8
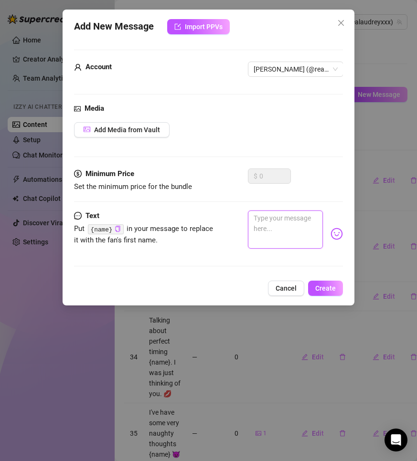
click at [268, 223] on textarea at bounding box center [285, 230] width 75 height 38
drag, startPoint x: 107, startPoint y: 232, endPoint x: 159, endPoint y: 235, distance: 52.1
click at [107, 232] on code "{name}" at bounding box center [106, 229] width 36 height 10
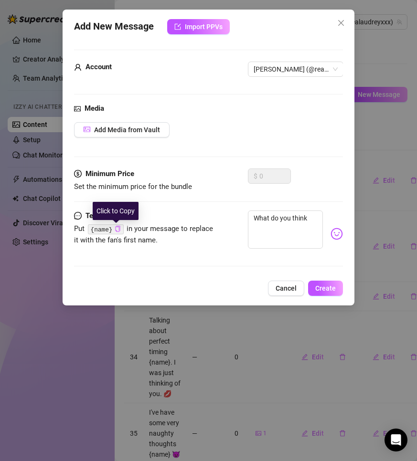
click at [115, 232] on icon "copy" at bounding box center [117, 229] width 5 height 6
click at [314, 223] on textarea "What do you think" at bounding box center [285, 230] width 75 height 38
paste textarea "{name}"
click at [331, 226] on div "What do you think {name}? Can I?" at bounding box center [295, 234] width 95 height 47
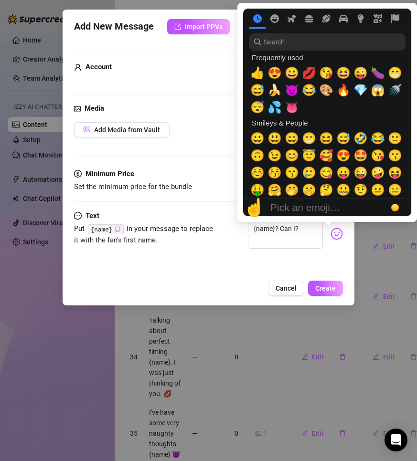
click at [330, 237] on img at bounding box center [336, 234] width 12 height 12
click at [326, 158] on span "🥰" at bounding box center [326, 155] width 14 height 13
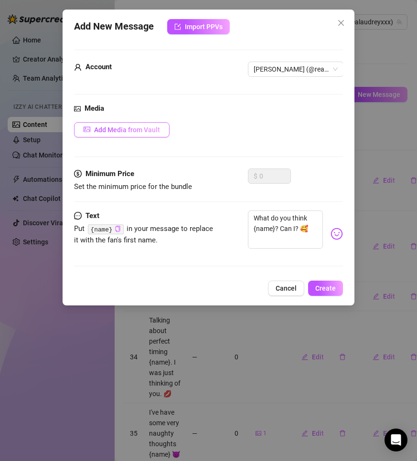
click at [101, 134] on span "Add Media from Vault" at bounding box center [127, 130] width 66 height 8
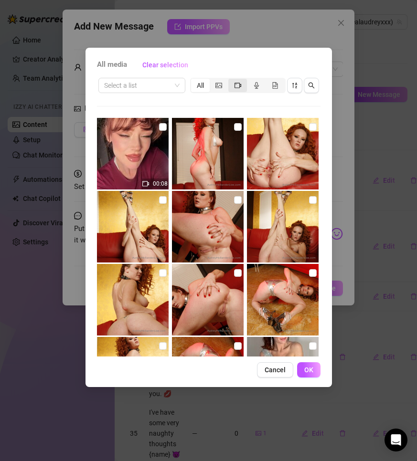
click at [228, 87] on div "segmented control" at bounding box center [237, 85] width 19 height 13
click at [231, 80] on input "segmented control" at bounding box center [231, 80] width 0 height 0
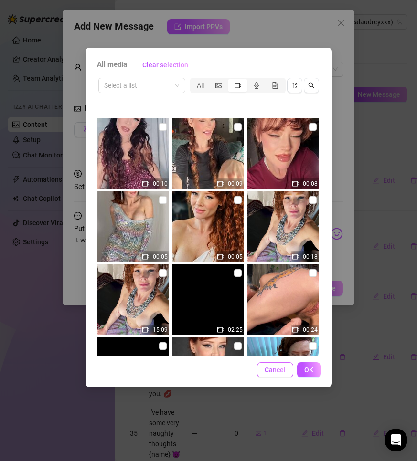
click at [278, 371] on span "Cancel" at bounding box center [274, 370] width 21 height 8
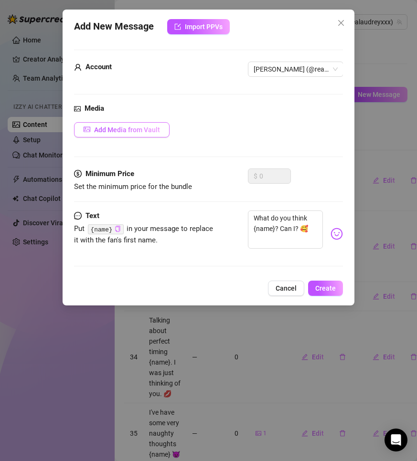
click at [127, 132] on span "Add Media from Vault" at bounding box center [127, 130] width 66 height 8
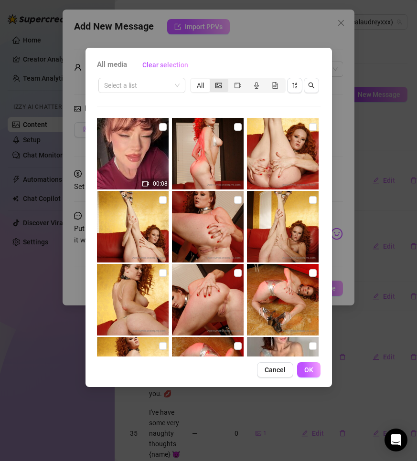
click at [216, 88] on icon "picture" at bounding box center [218, 85] width 7 height 7
click at [212, 80] on input "segmented control" at bounding box center [212, 80] width 0 height 0
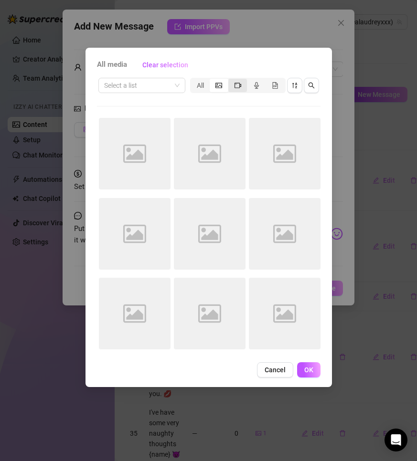
click at [232, 87] on div "segmented control" at bounding box center [237, 85] width 19 height 13
click at [231, 80] on input "segmented control" at bounding box center [231, 80] width 0 height 0
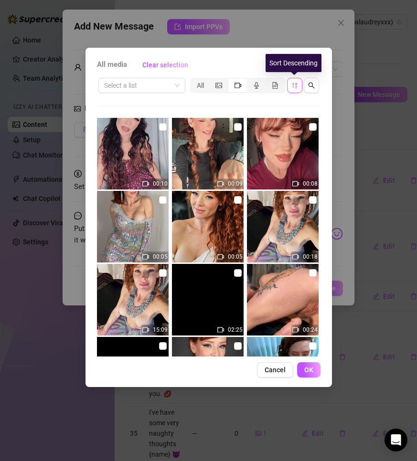
click at [296, 84] on icon "sort-descending" at bounding box center [294, 85] width 7 height 7
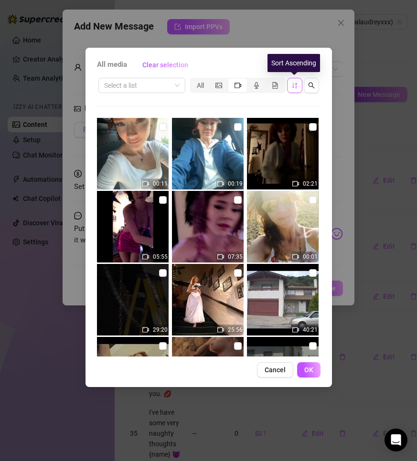
click at [296, 84] on icon "sort-ascending" at bounding box center [294, 85] width 7 height 7
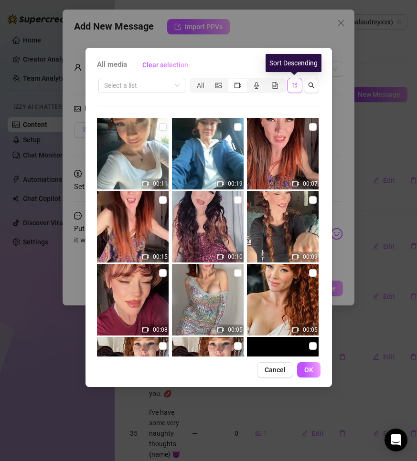
click at [296, 84] on icon "sort-descending" at bounding box center [294, 85] width 7 height 7
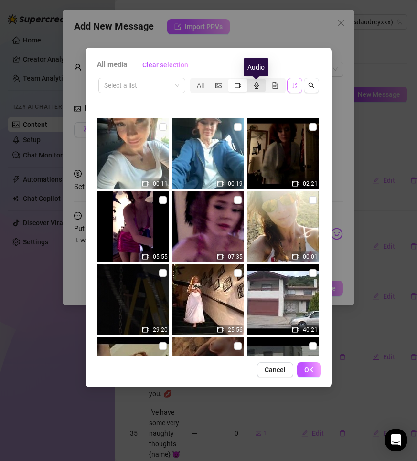
click at [253, 84] on icon "audio" at bounding box center [256, 85] width 7 height 7
click at [249, 80] on input "segmented control" at bounding box center [249, 80] width 0 height 0
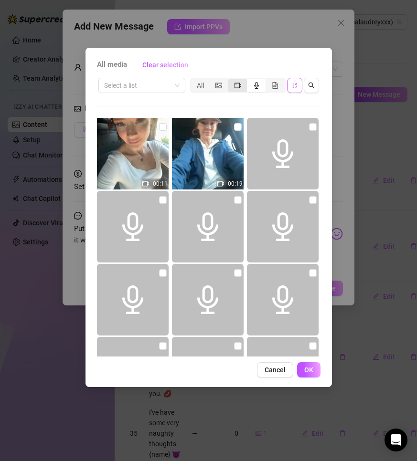
click at [233, 84] on div "segmented control" at bounding box center [237, 85] width 19 height 13
click at [231, 80] on input "segmented control" at bounding box center [231, 80] width 0 height 0
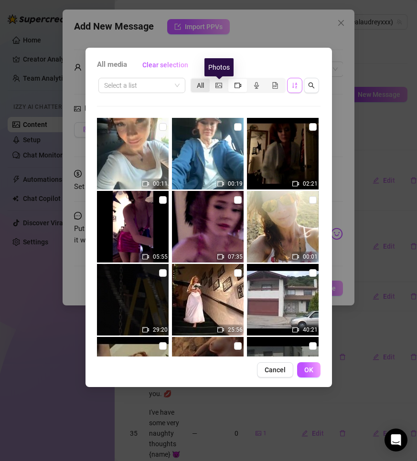
click at [206, 84] on div "All" at bounding box center [200, 85] width 19 height 13
click at [193, 80] on input "All" at bounding box center [193, 80] width 0 height 0
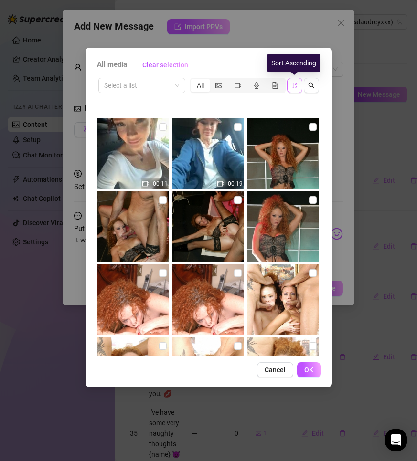
click at [294, 85] on icon "sort-ascending" at bounding box center [294, 85] width 7 height 7
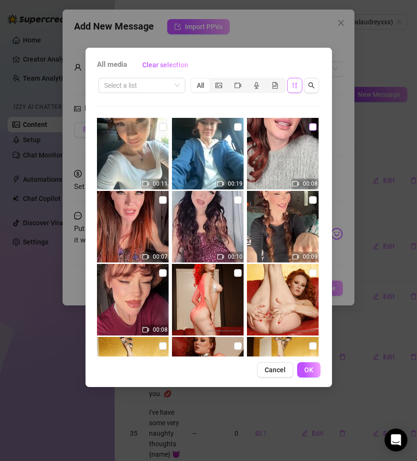
click at [309, 130] on input "checkbox" at bounding box center [313, 127] width 8 height 8
drag, startPoint x: 310, startPoint y: 367, endPoint x: 180, endPoint y: 357, distance: 130.7
click at [310, 367] on span "OK" at bounding box center [308, 370] width 9 height 8
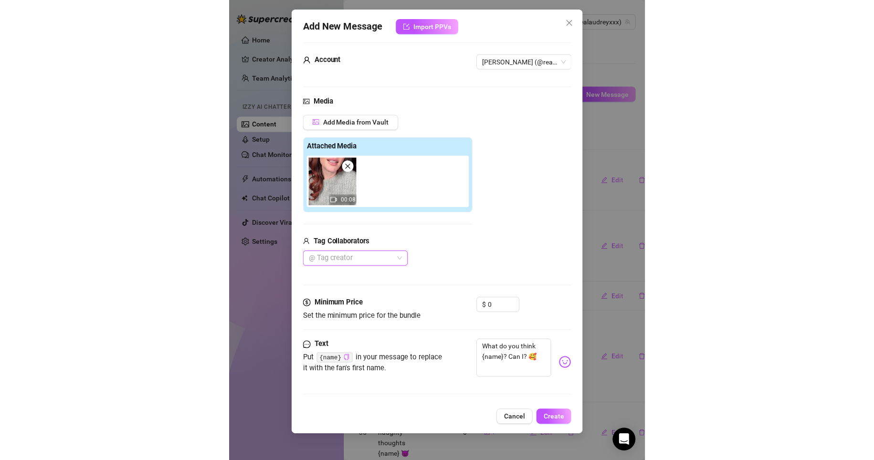
scroll to position [15, 0]
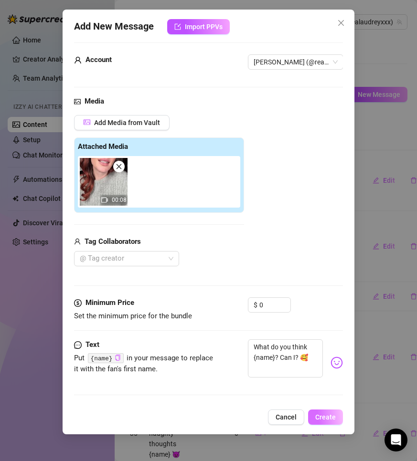
click at [332, 418] on span "Create" at bounding box center [325, 417] width 21 height 8
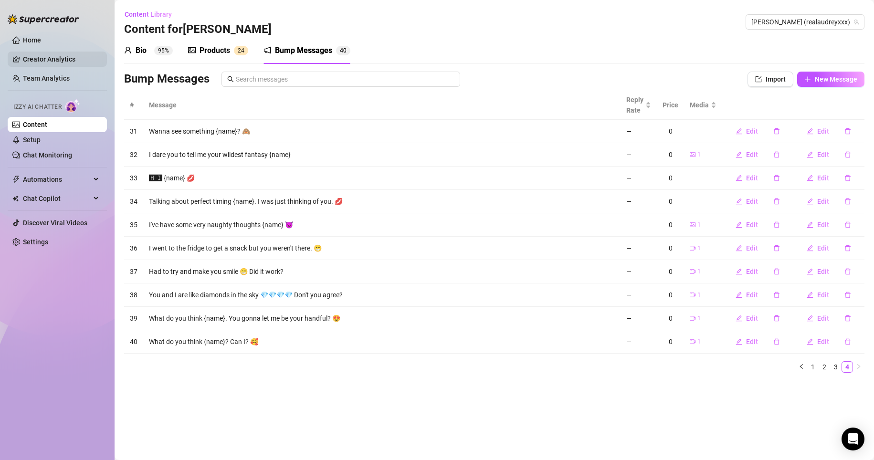
click at [30, 63] on link "Creator Analytics" at bounding box center [61, 59] width 76 height 15
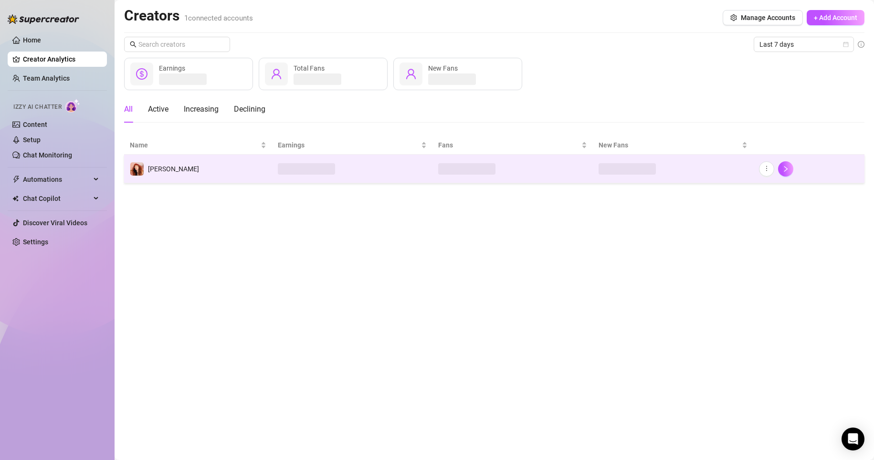
click at [194, 173] on td "[PERSON_NAME]" at bounding box center [198, 169] width 148 height 29
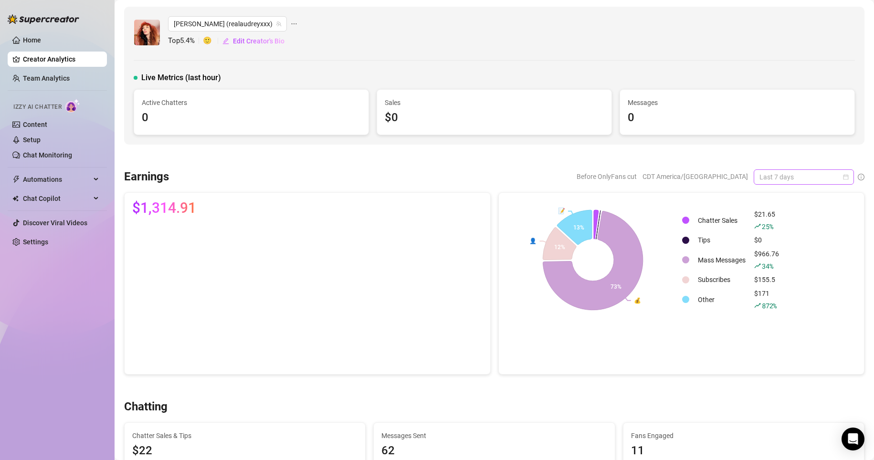
click at [416, 172] on span "Last 7 days" at bounding box center [803, 177] width 89 height 14
drag, startPoint x: 779, startPoint y: 224, endPoint x: 642, endPoint y: 251, distance: 139.1
click at [416, 224] on div "Last 30 days" at bounding box center [795, 226] width 85 height 11
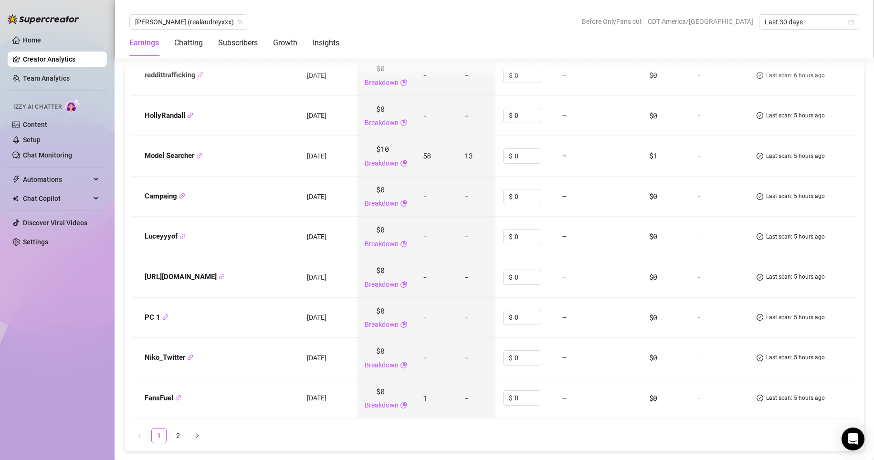
scroll to position [1289, 0]
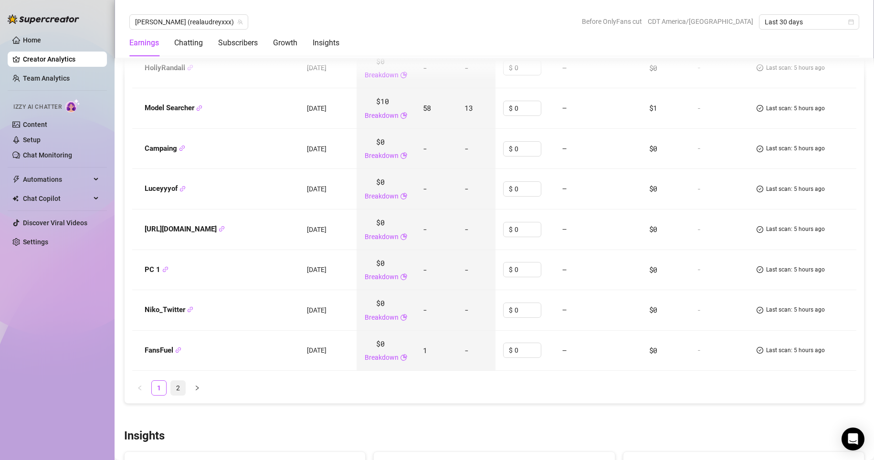
click at [175, 389] on link "2" at bounding box center [178, 388] width 14 height 14
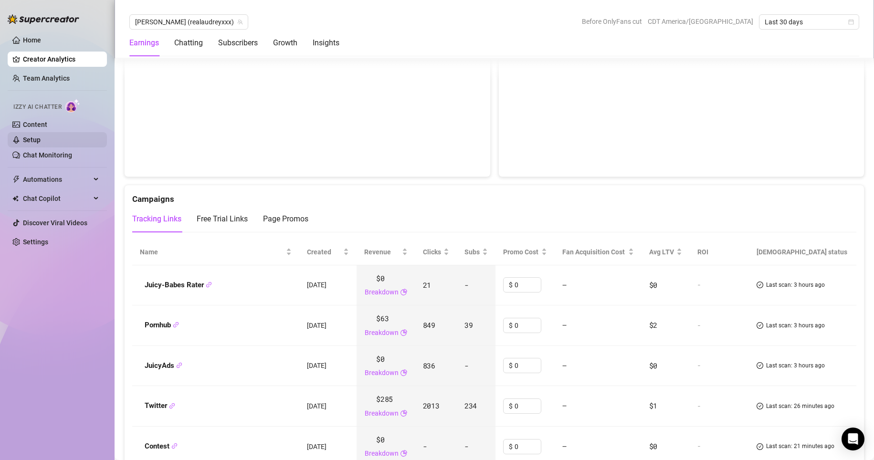
scroll to position [844, 0]
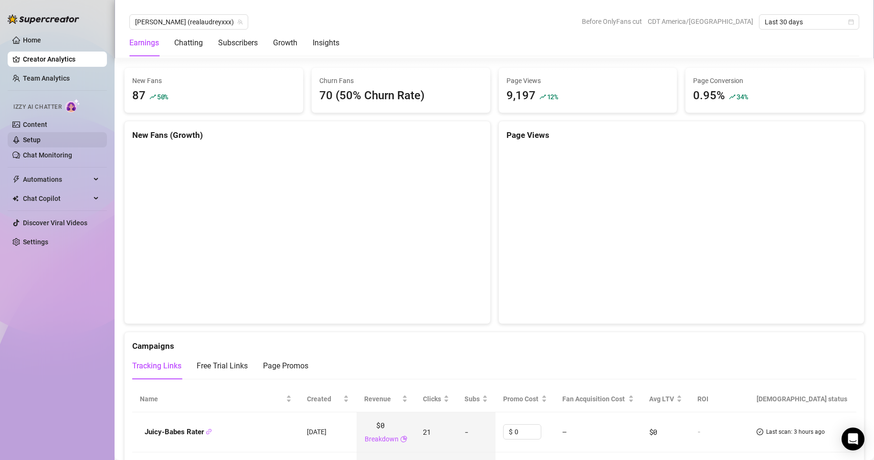
click at [41, 144] on link "Setup" at bounding box center [32, 140] width 18 height 8
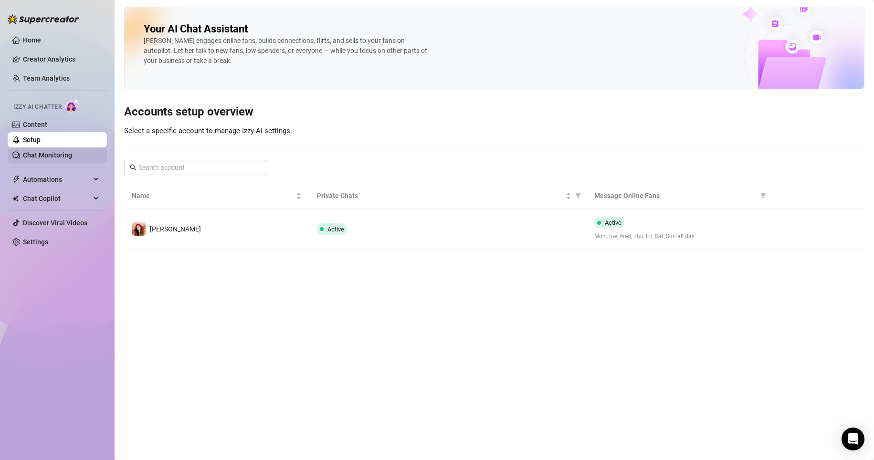
click at [53, 158] on link "Chat Monitoring" at bounding box center [47, 155] width 49 height 8
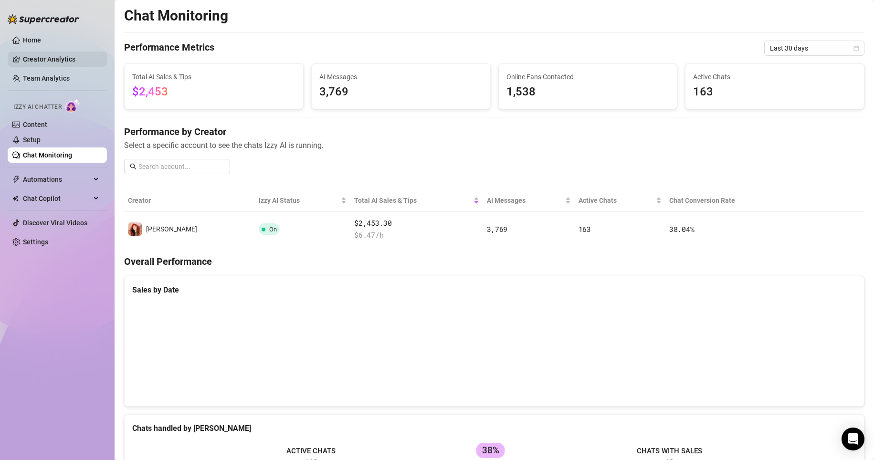
click at [53, 61] on link "Creator Analytics" at bounding box center [61, 59] width 76 height 15
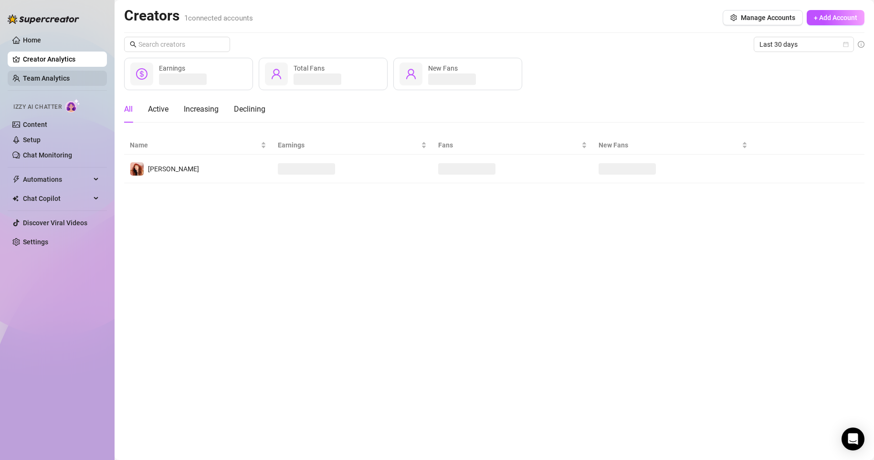
click at [40, 79] on link "Team Analytics" at bounding box center [46, 78] width 47 height 8
